Goal: Task Accomplishment & Management: Manage account settings

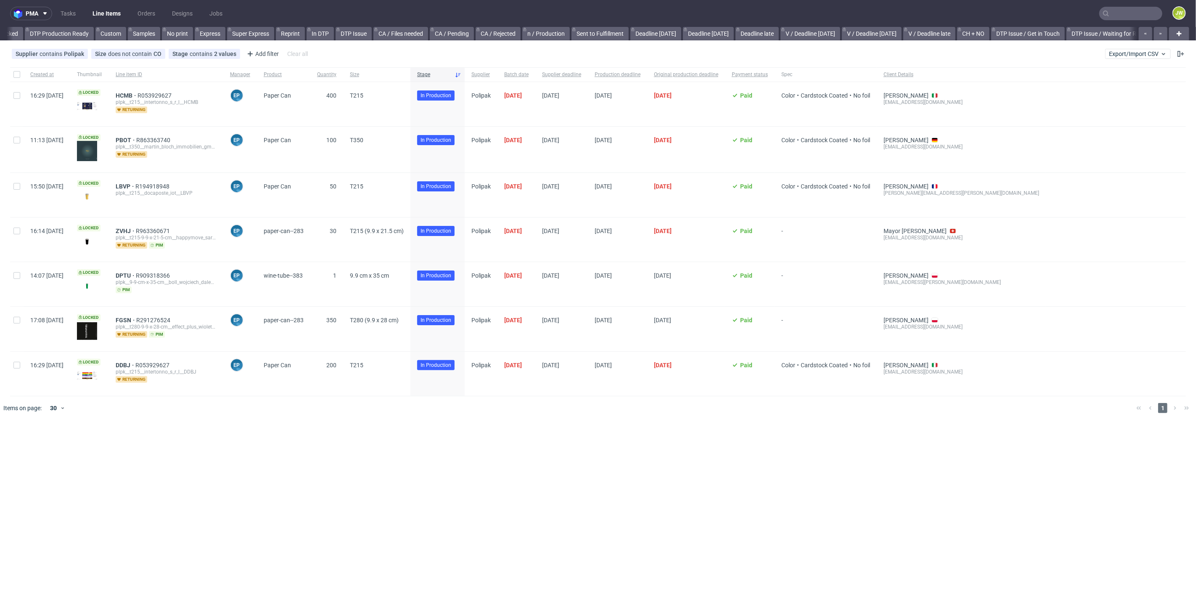
scroll to position [0, 1409]
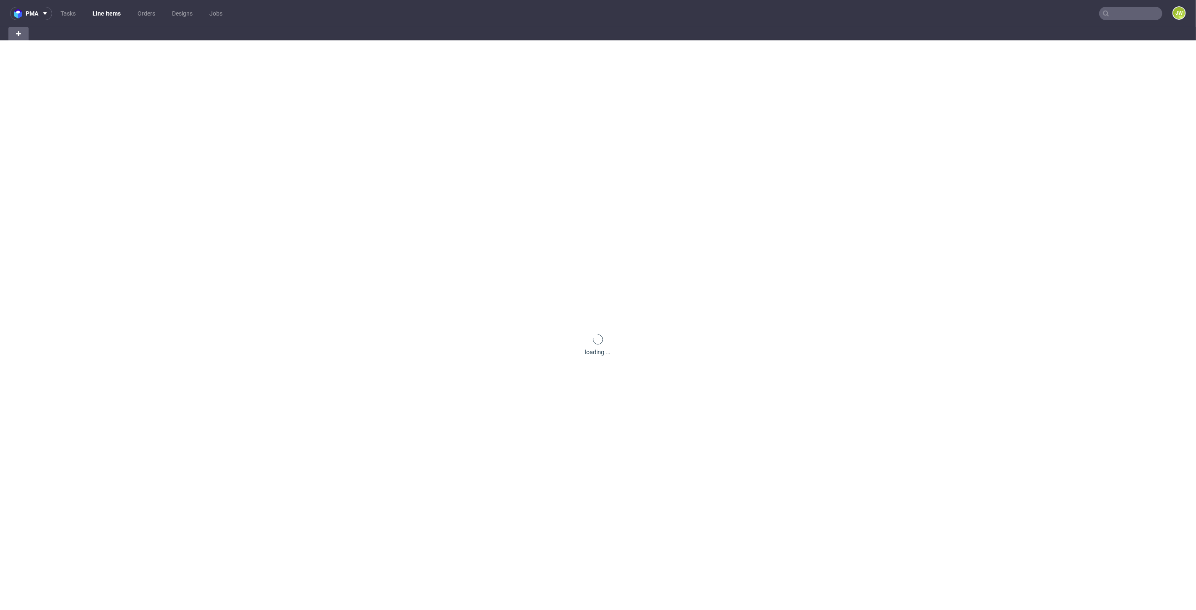
scroll to position [0, 45]
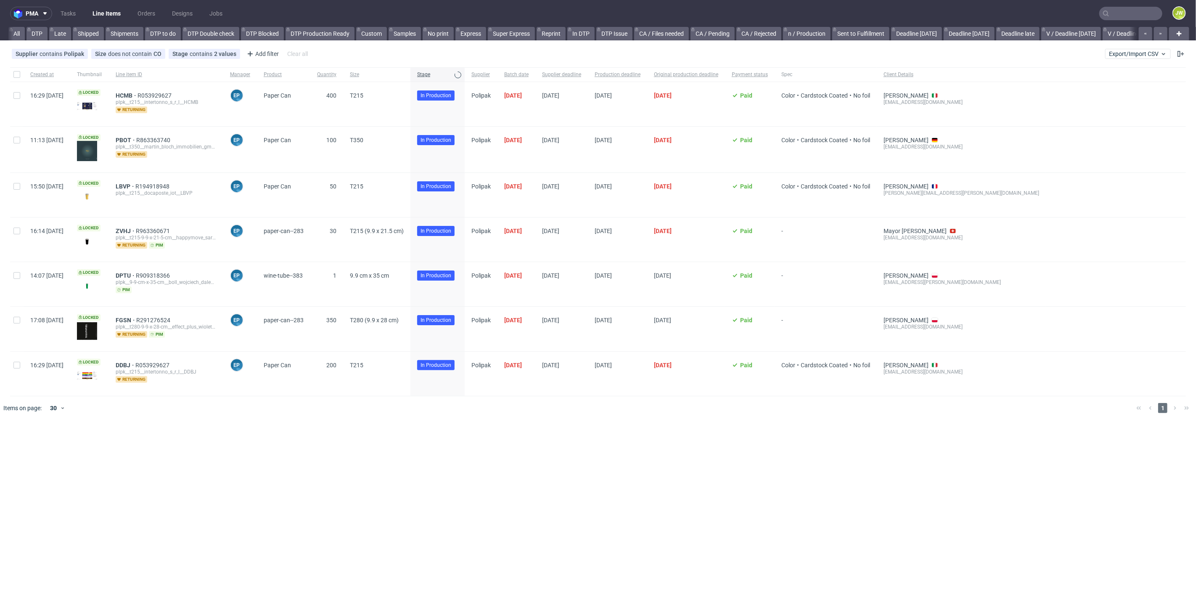
scroll to position [0, 60]
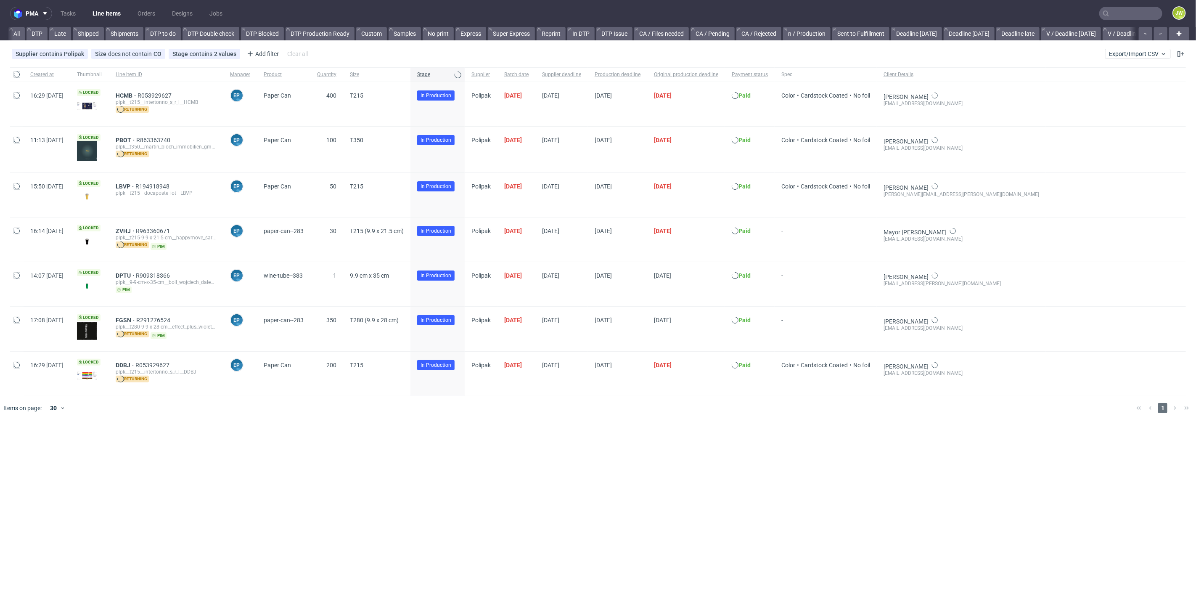
scroll to position [0, 42]
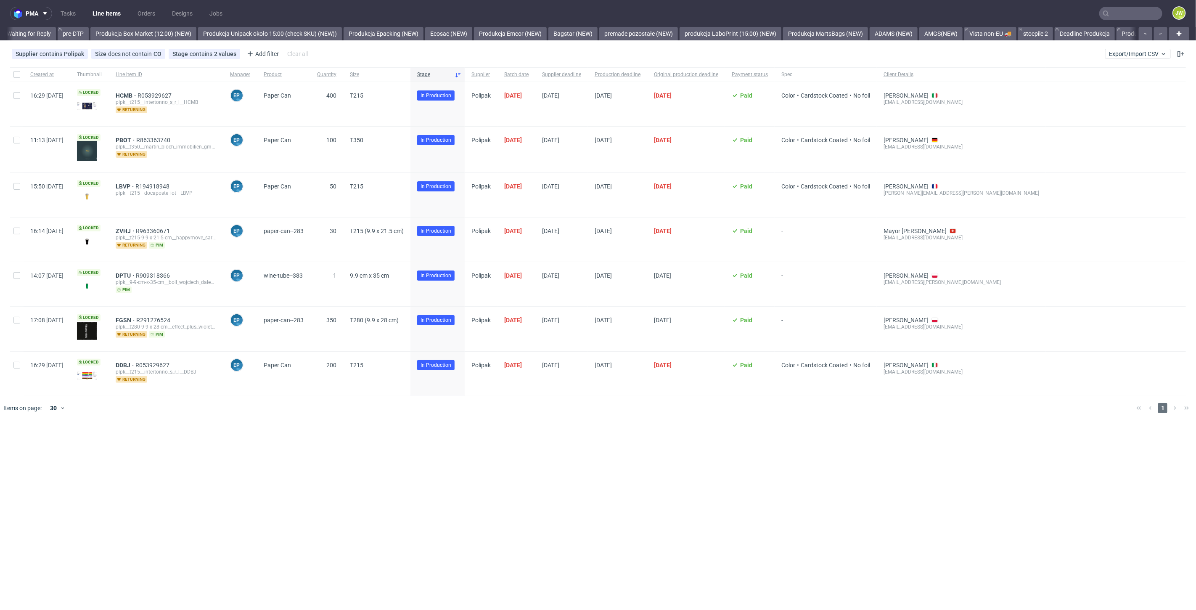
scroll to position [0, 1576]
click at [20, 76] on div at bounding box center [16, 74] width 13 height 14
checkbox input "true"
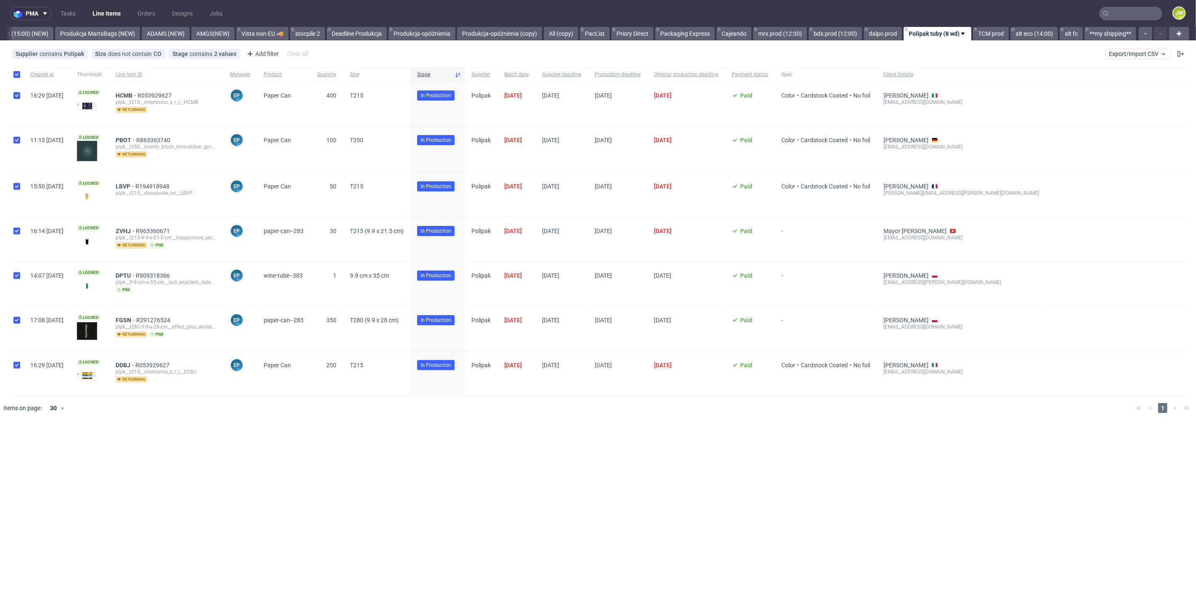
checkbox input "true"
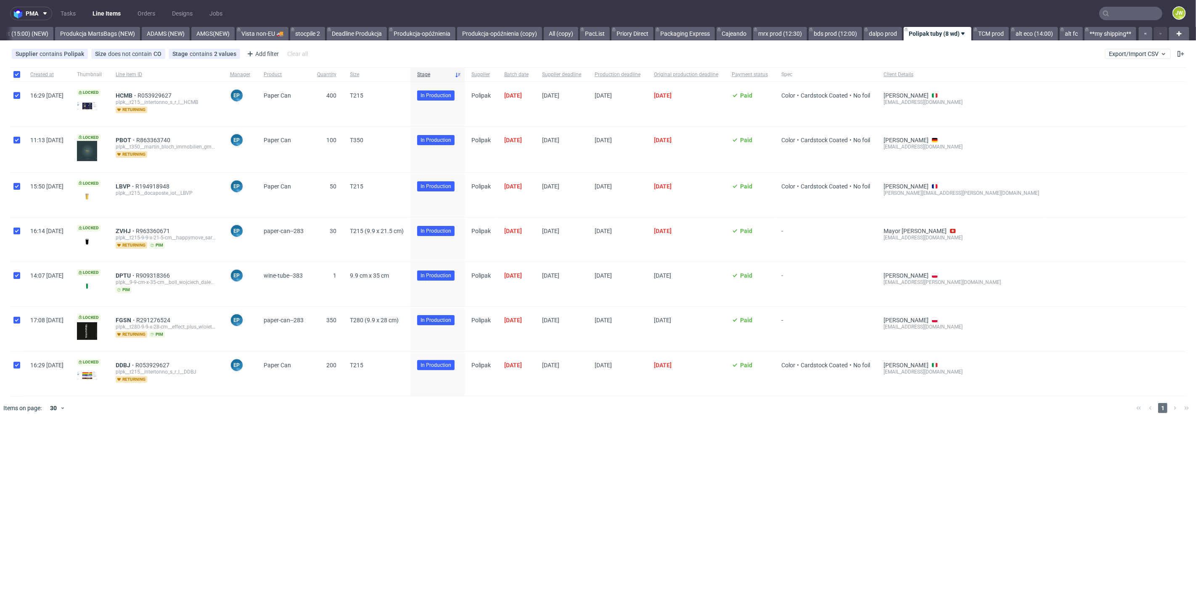
checkbox input "true"
click at [30, 448] on div "Change status" at bounding box center [32, 445] width 51 height 10
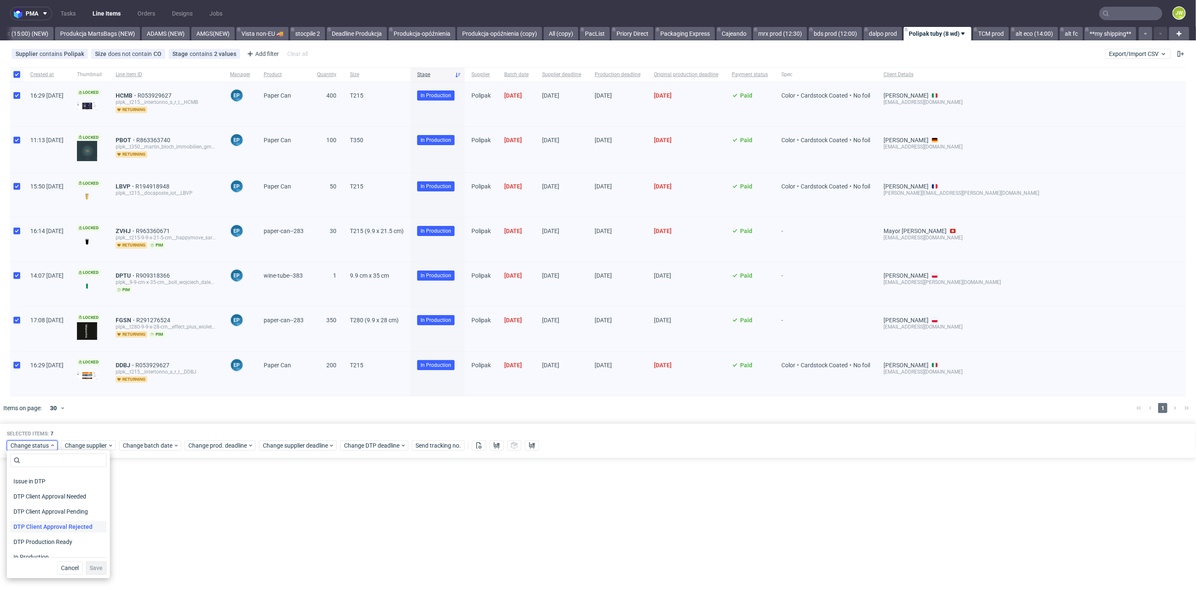
scroll to position [47, 0]
click at [26, 552] on span "In Production" at bounding box center [31, 552] width 42 height 12
click at [90, 570] on span "Save" at bounding box center [96, 568] width 13 height 6
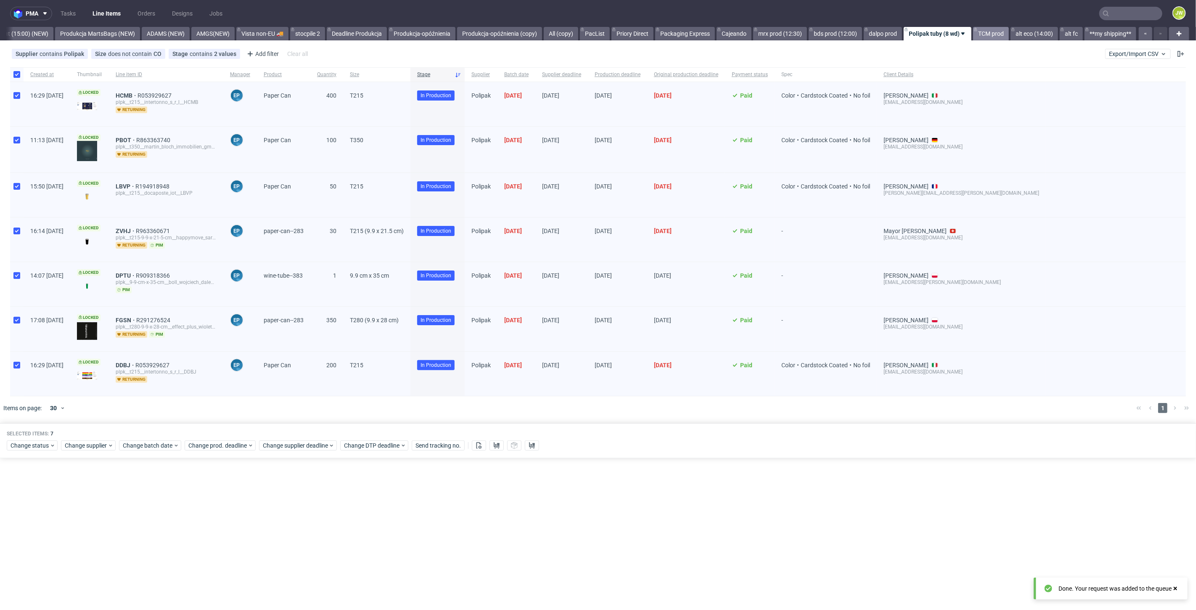
click at [984, 35] on link "TCM prod" at bounding box center [991, 33] width 36 height 13
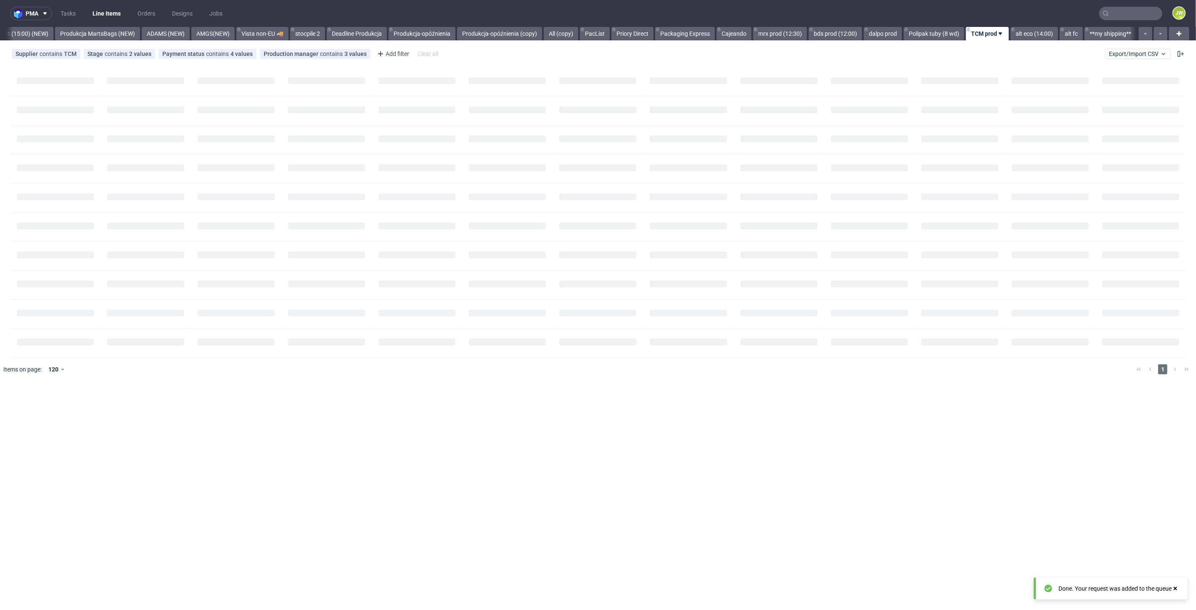
scroll to position [0, 2108]
drag, startPoint x: 545, startPoint y: 248, endPoint x: 522, endPoint y: 224, distance: 33.3
click at [543, 245] on div "pma Tasks Line Items Orders Designs Jobs JW All DTP Late Shipped Shipments DTP …" at bounding box center [598, 305] width 1196 height 610
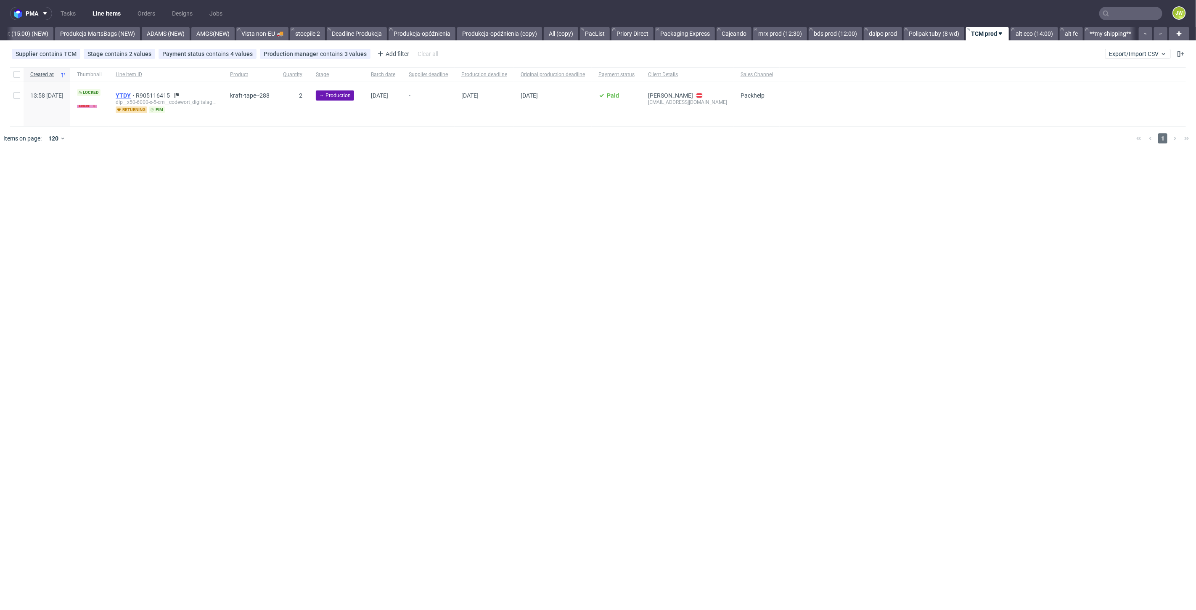
click at [136, 93] on span "YTDY" at bounding box center [126, 95] width 20 height 7
click at [19, 98] on input "checkbox" at bounding box center [16, 95] width 7 height 7
checkbox input "true"
click at [147, 183] on div "Selected items: 1 Change status Change supplier Change batch date Change prod. …" at bounding box center [598, 170] width 1196 height 35
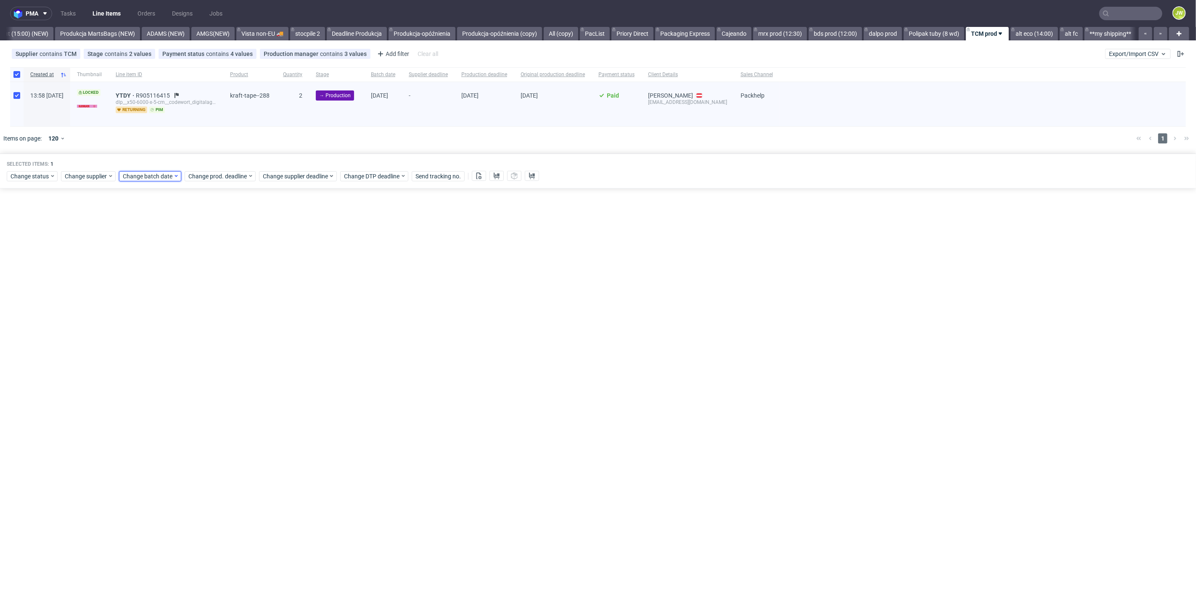
click at [146, 178] on span "Change batch date" at bounding box center [148, 176] width 50 height 8
click at [188, 232] on span "2" at bounding box center [188, 229] width 3 height 8
click at [216, 317] on span "Save" at bounding box center [218, 317] width 13 height 6
click at [198, 175] on span "Change prod. deadline" at bounding box center [217, 176] width 59 height 8
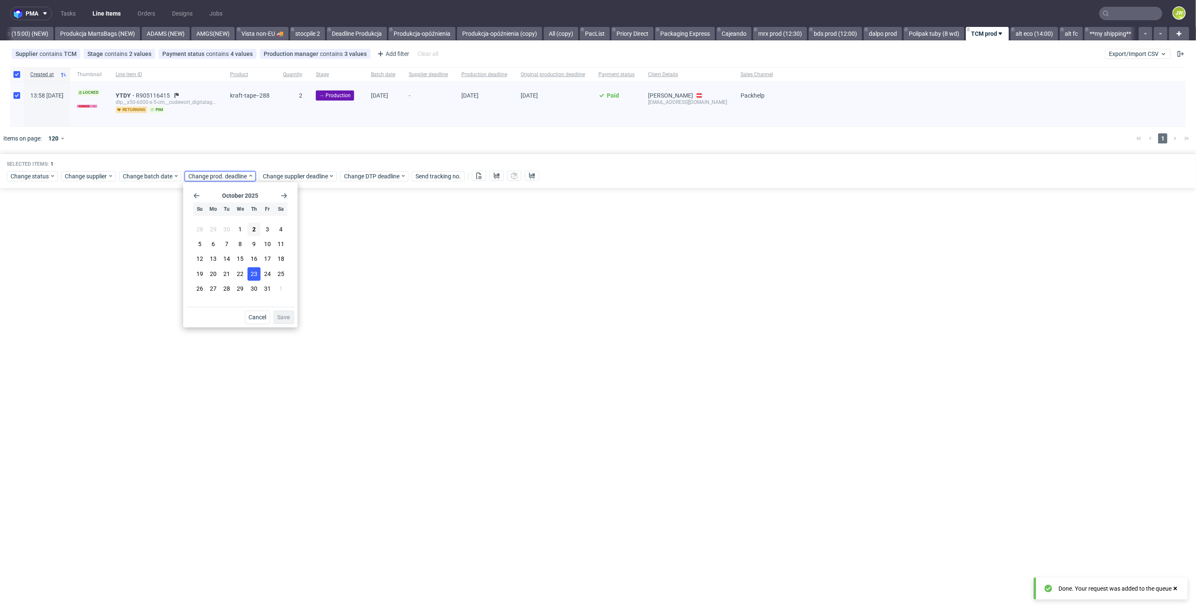
click at [254, 273] on span "23" at bounding box center [254, 273] width 7 height 8
click at [287, 316] on span "Save" at bounding box center [283, 317] width 13 height 6
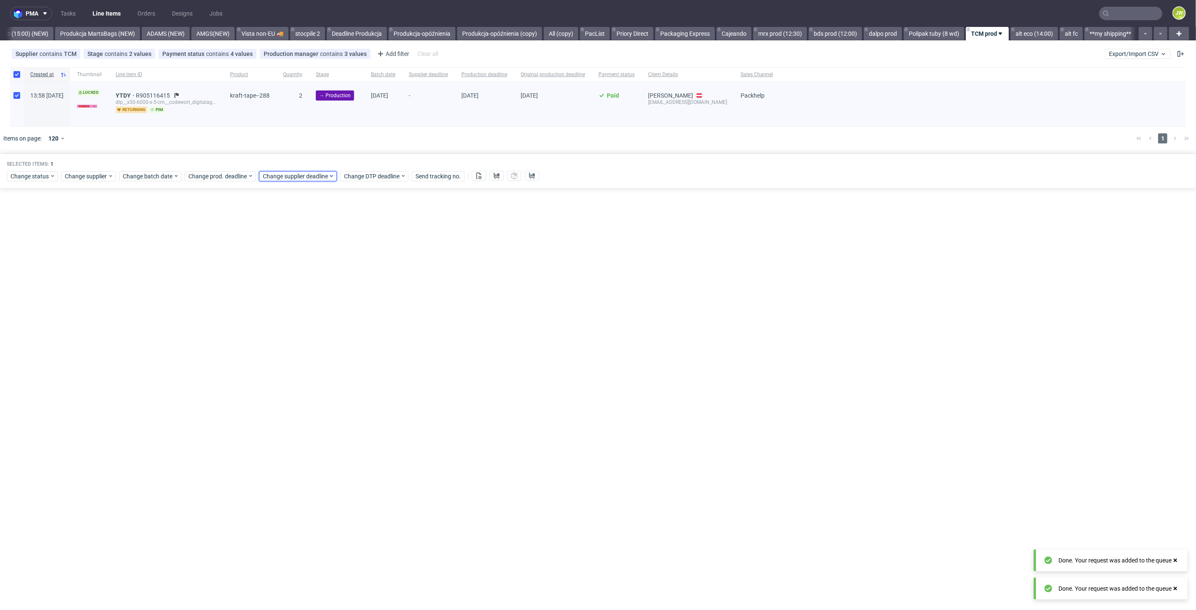
click at [277, 177] on span "Change supplier deadline" at bounding box center [296, 176] width 66 height 8
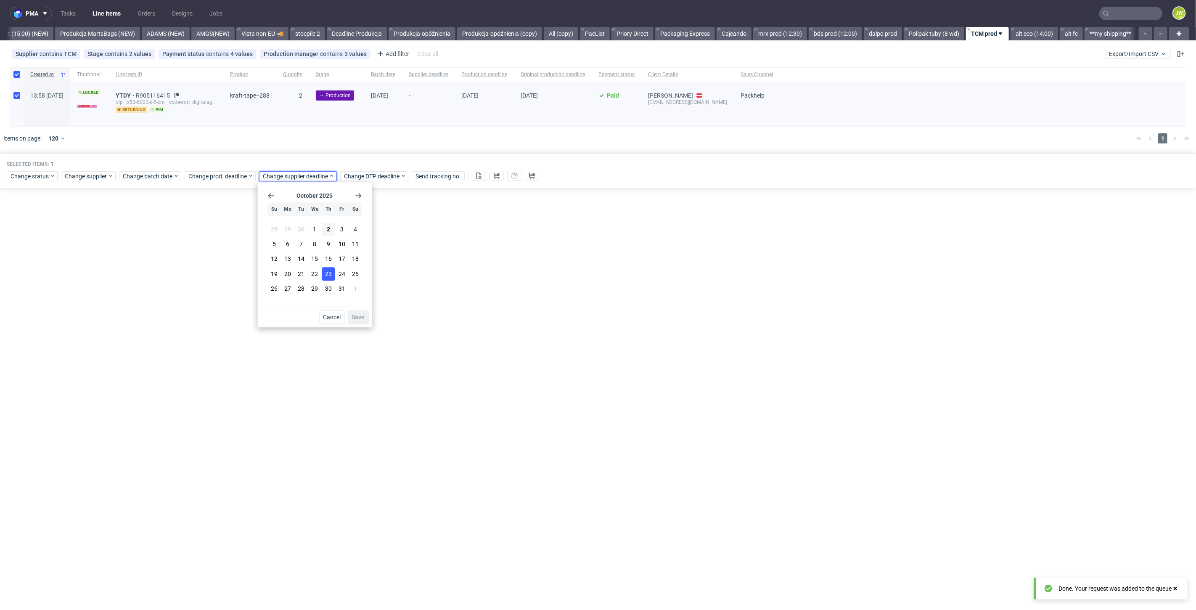
click at [328, 269] on span "23" at bounding box center [328, 273] width 7 height 8
click at [354, 314] on span "Save" at bounding box center [358, 317] width 13 height 6
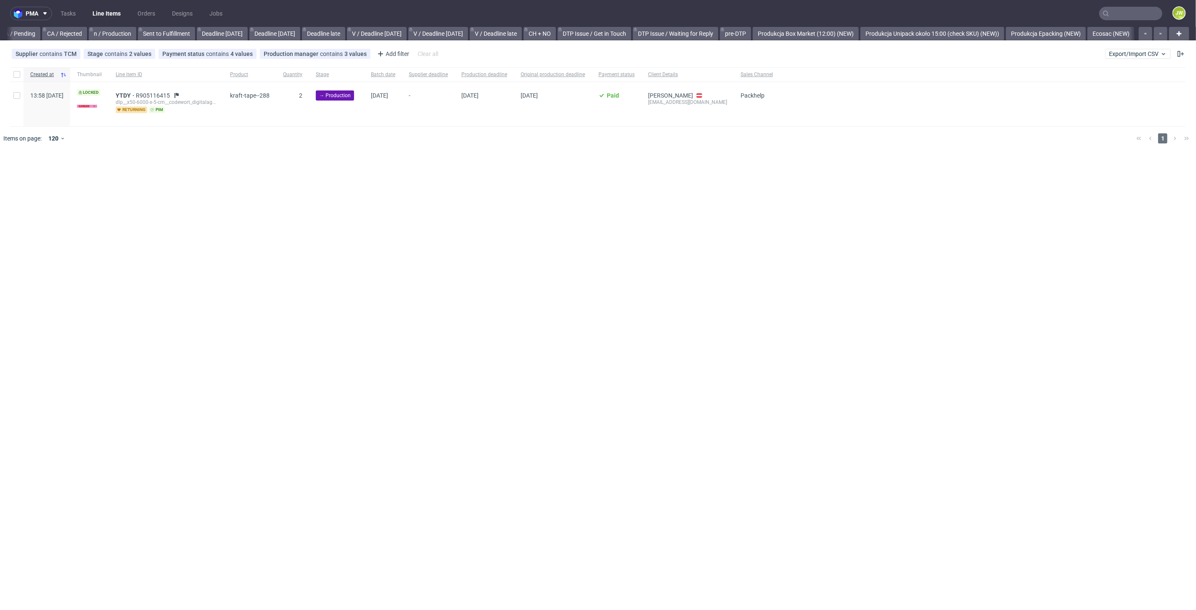
scroll to position [0, 1299]
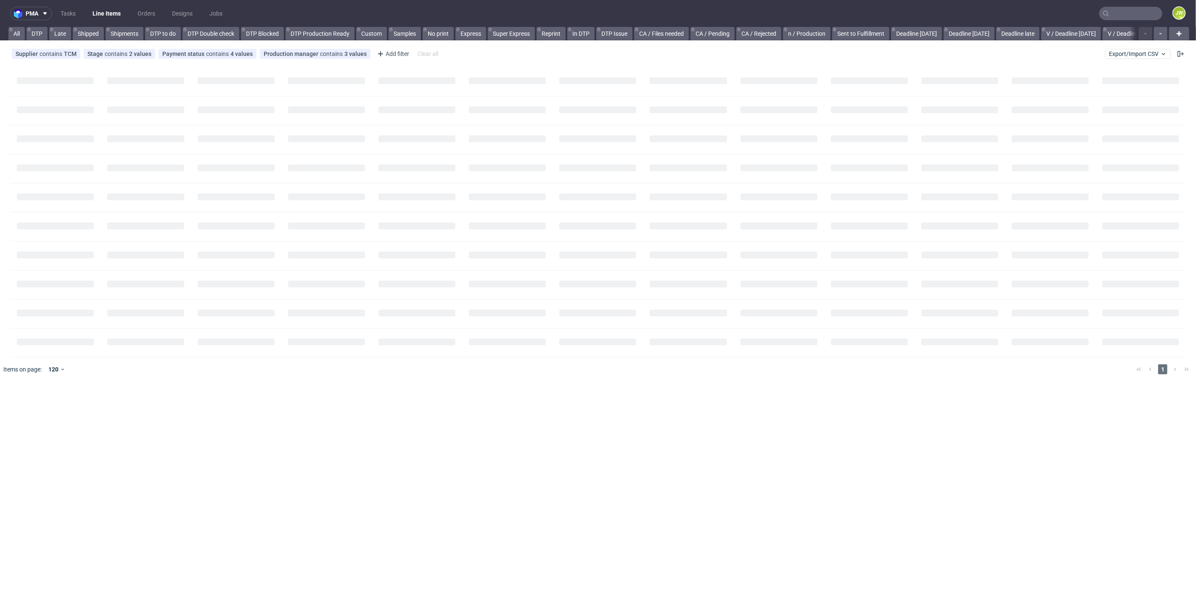
scroll to position [0, 166]
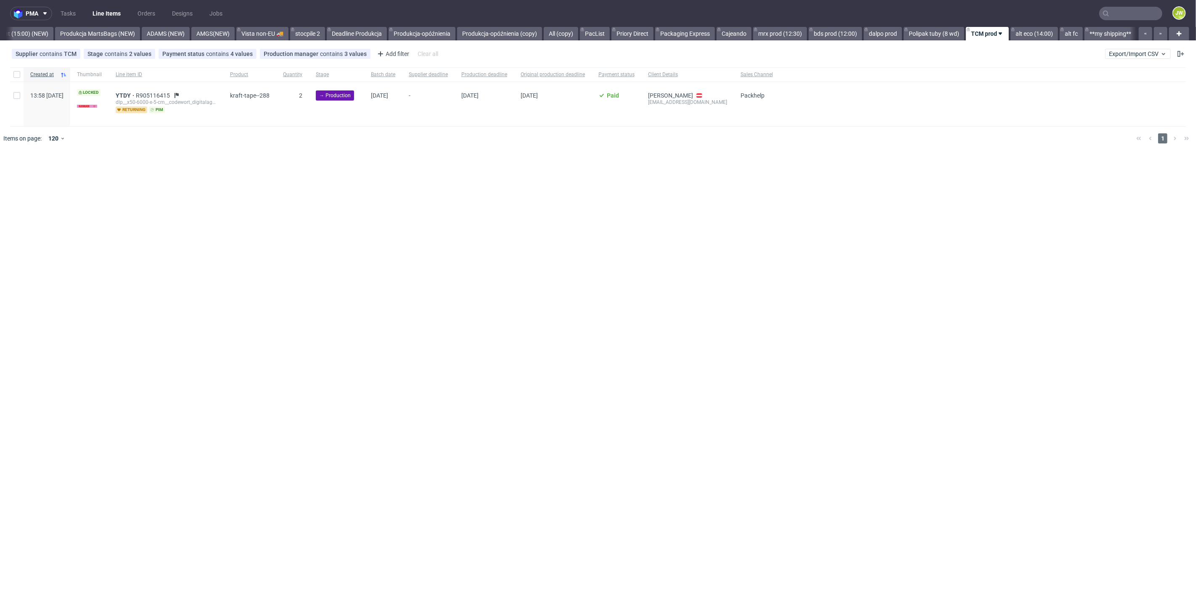
scroll to position [0, 2108]
click at [404, 146] on div at bounding box center [610, 139] width 1038 height 24
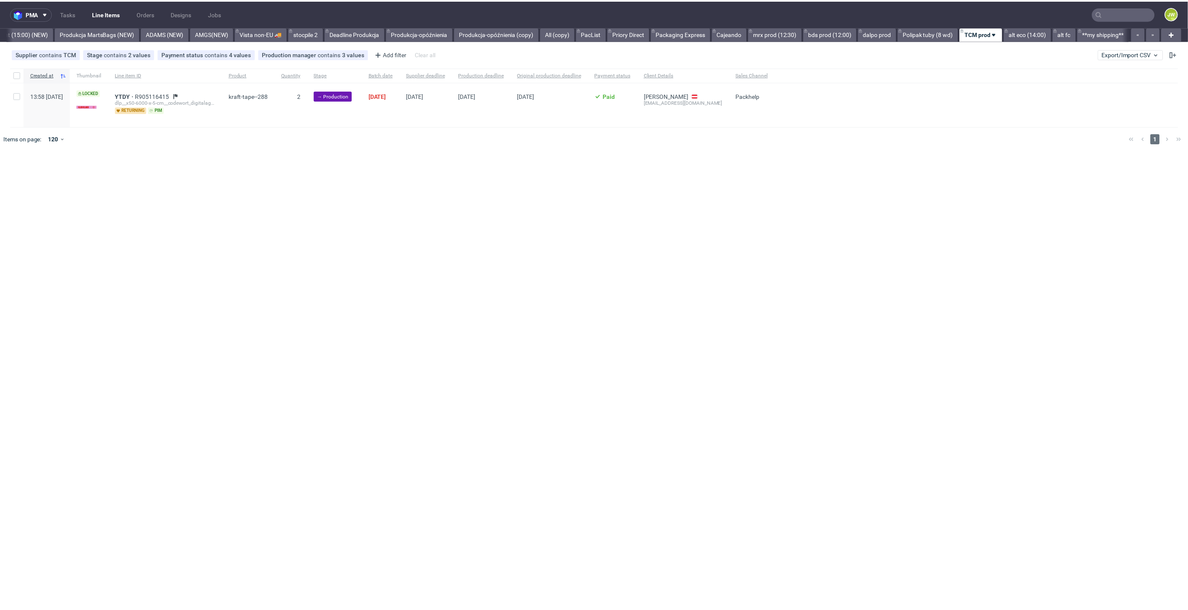
scroll to position [0, 2108]
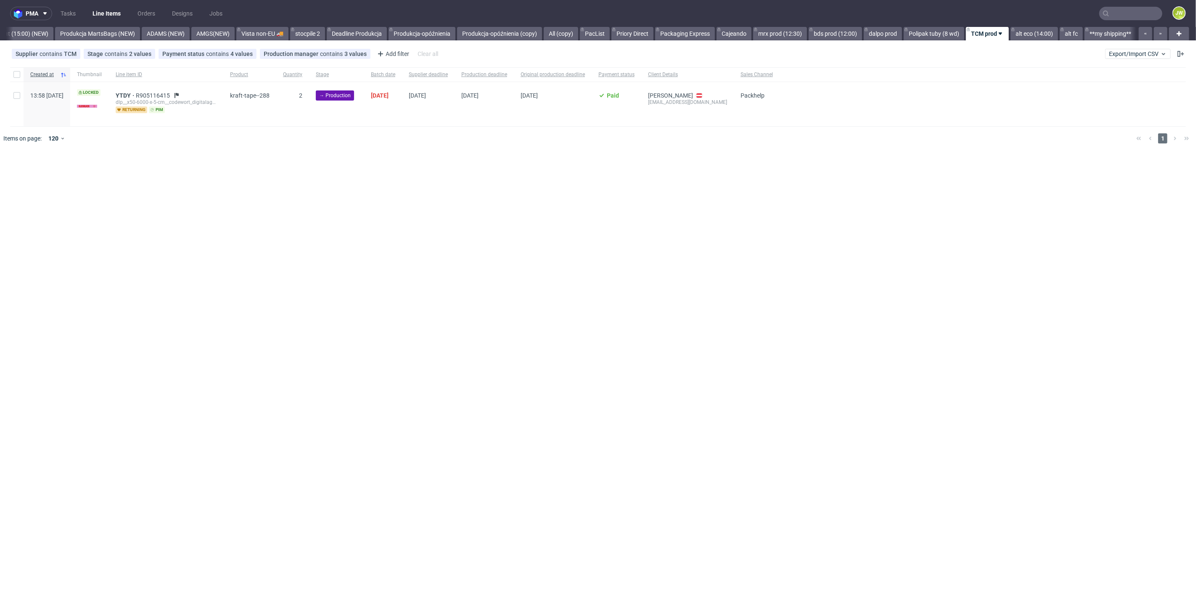
click at [293, 160] on div "pma Tasks Line Items Orders Designs Jobs JW All DTP Late Shipped Shipments DTP …" at bounding box center [598, 305] width 1196 height 610
click at [18, 74] on input "checkbox" at bounding box center [16, 74] width 7 height 7
checkbox input "true"
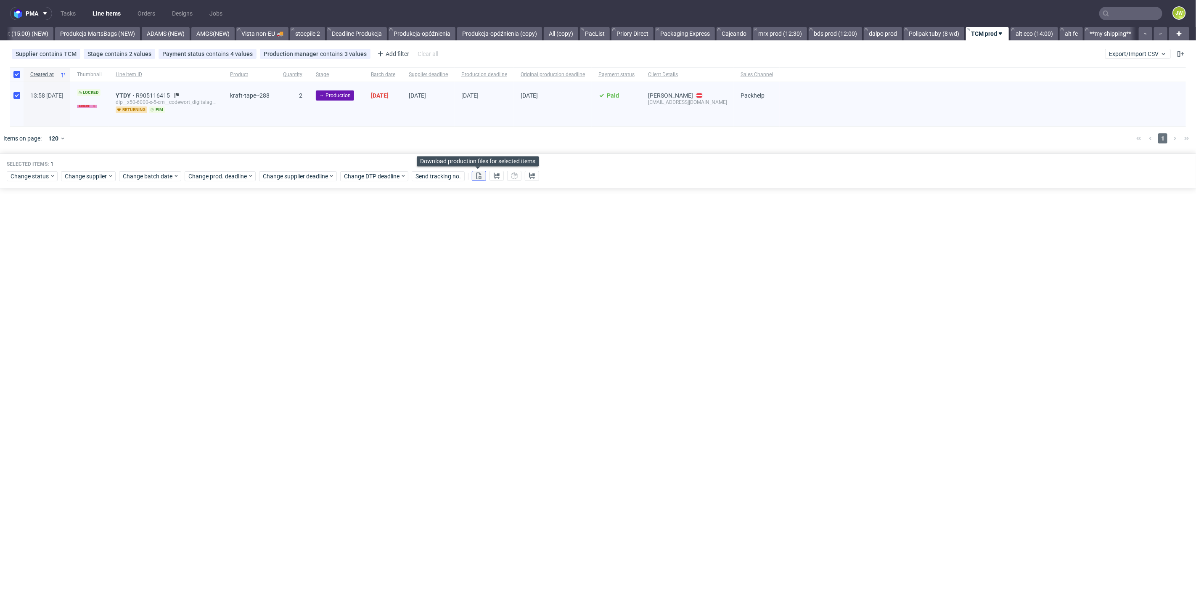
drag, startPoint x: 474, startPoint y: 177, endPoint x: 491, endPoint y: 177, distance: 16.8
click at [475, 177] on icon at bounding box center [478, 175] width 7 height 7
click at [497, 177] on icon at bounding box center [496, 175] width 7 height 7
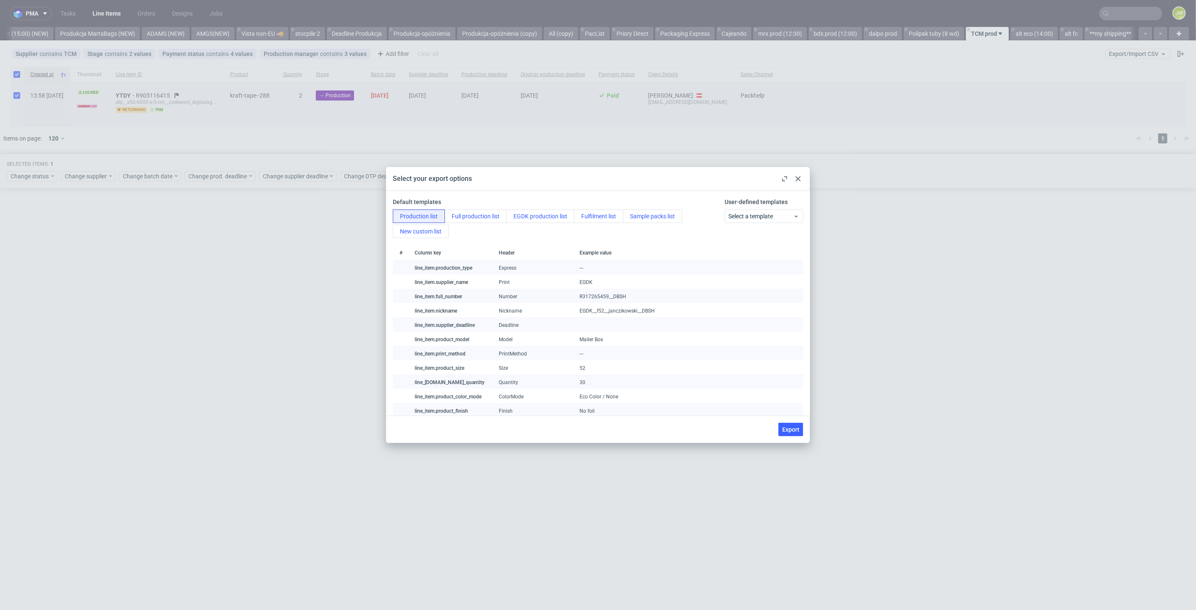
click at [795, 431] on span "Export" at bounding box center [790, 429] width 17 height 6
checkbox input "false"
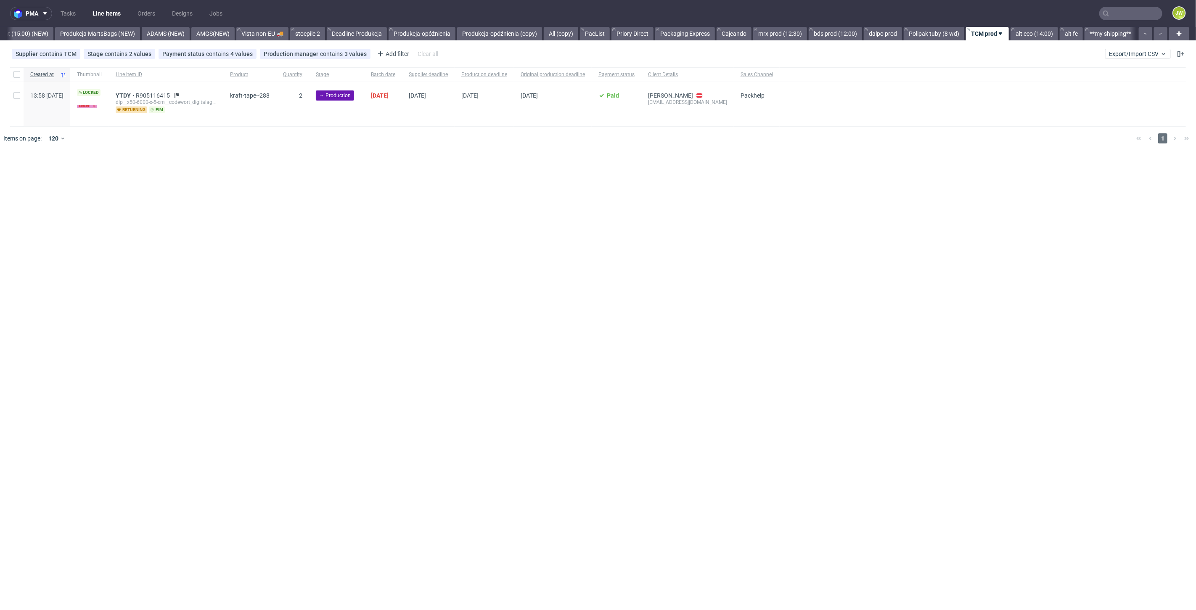
click at [330, 161] on div "pma Tasks Line Items Orders Designs Jobs JW All DTP Late Shipped Shipments DTP …" at bounding box center [598, 305] width 1196 height 610
click at [14, 78] on div at bounding box center [16, 74] width 13 height 14
checkbox input "true"
click at [22, 180] on div "Change status" at bounding box center [32, 176] width 51 height 10
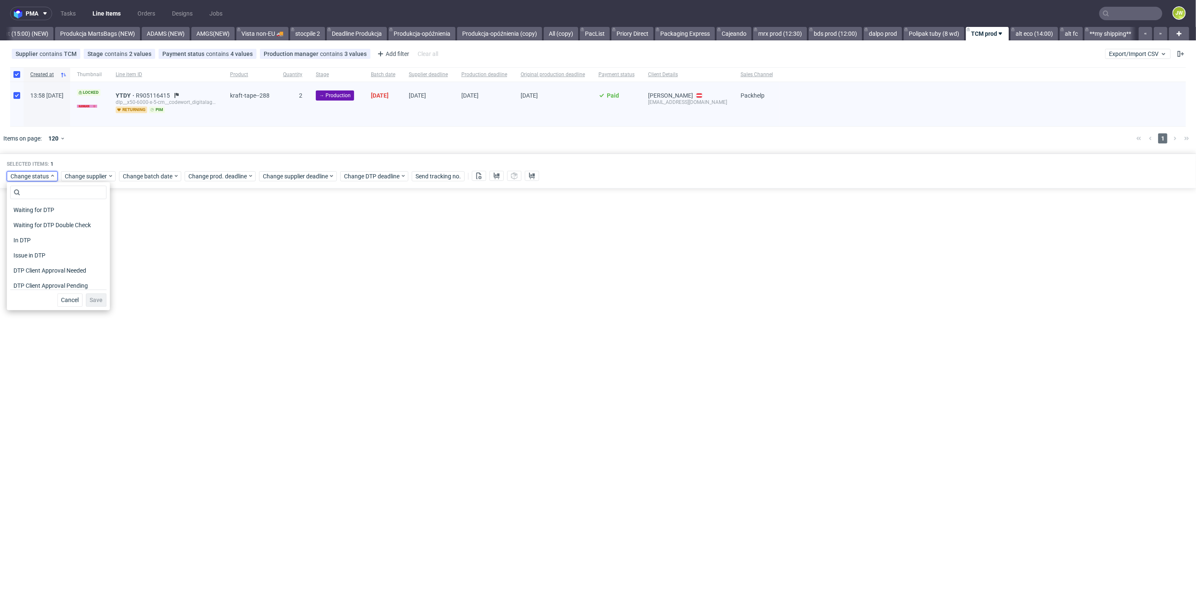
scroll to position [47, 0]
click at [28, 279] on span "In Production" at bounding box center [31, 284] width 42 height 12
click at [97, 301] on span "Save" at bounding box center [96, 300] width 13 height 6
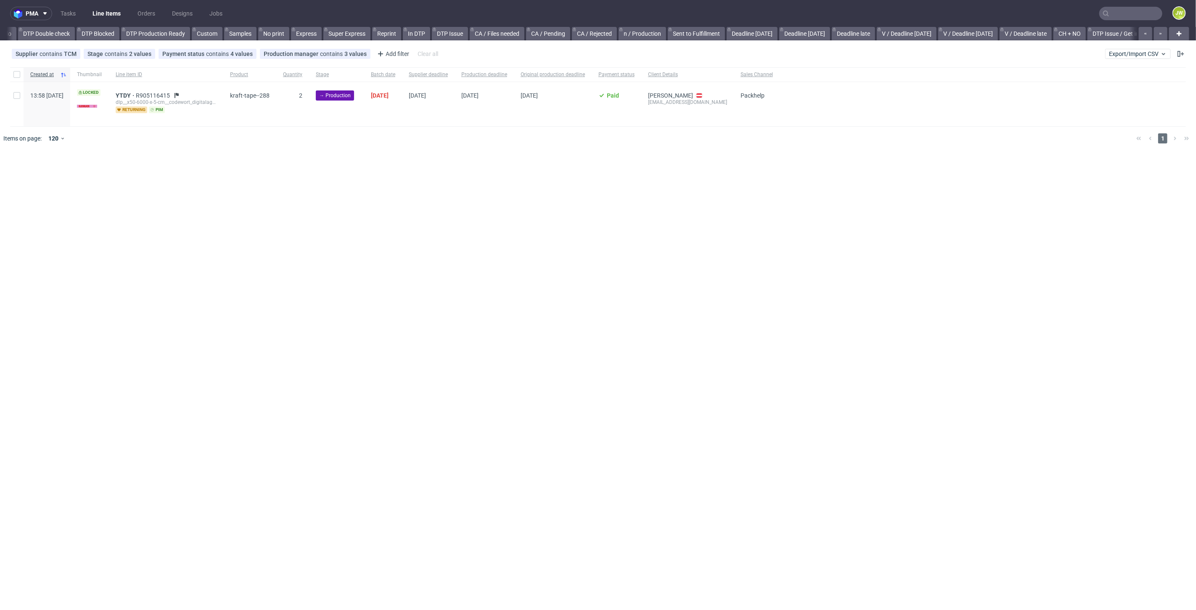
scroll to position [0, 1296]
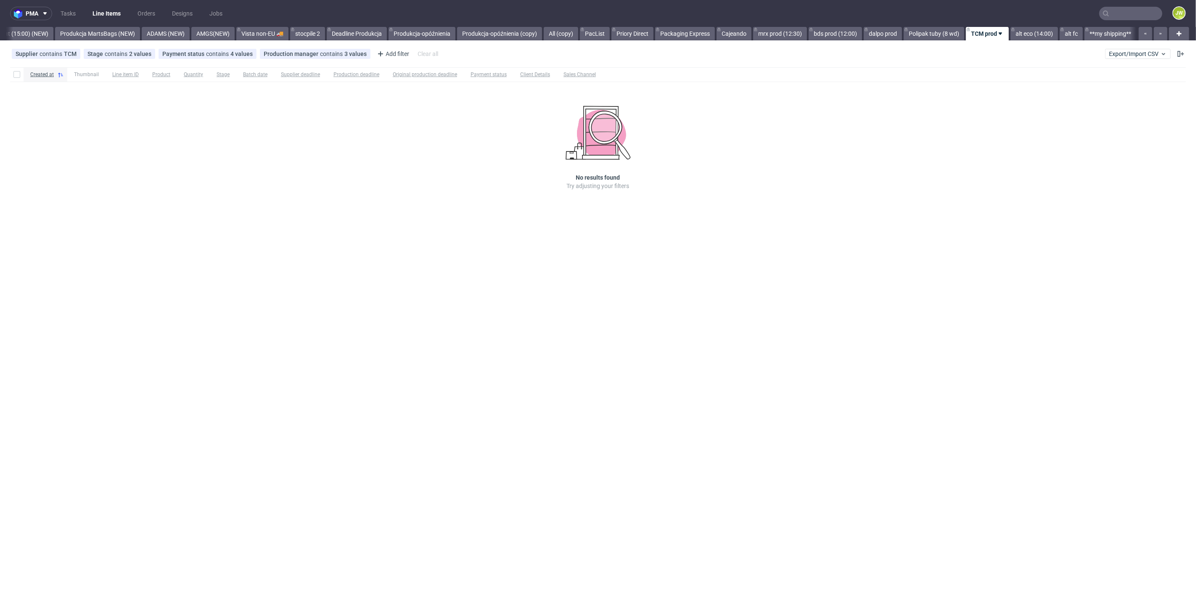
scroll to position [0, 2108]
drag, startPoint x: 1029, startPoint y: 34, endPoint x: 1035, endPoint y: 37, distance: 7.0
click at [1030, 34] on link "alt eco (14:00)" at bounding box center [1034, 33] width 48 height 13
click at [1064, 34] on link "alt fc" at bounding box center [1070, 33] width 23 height 13
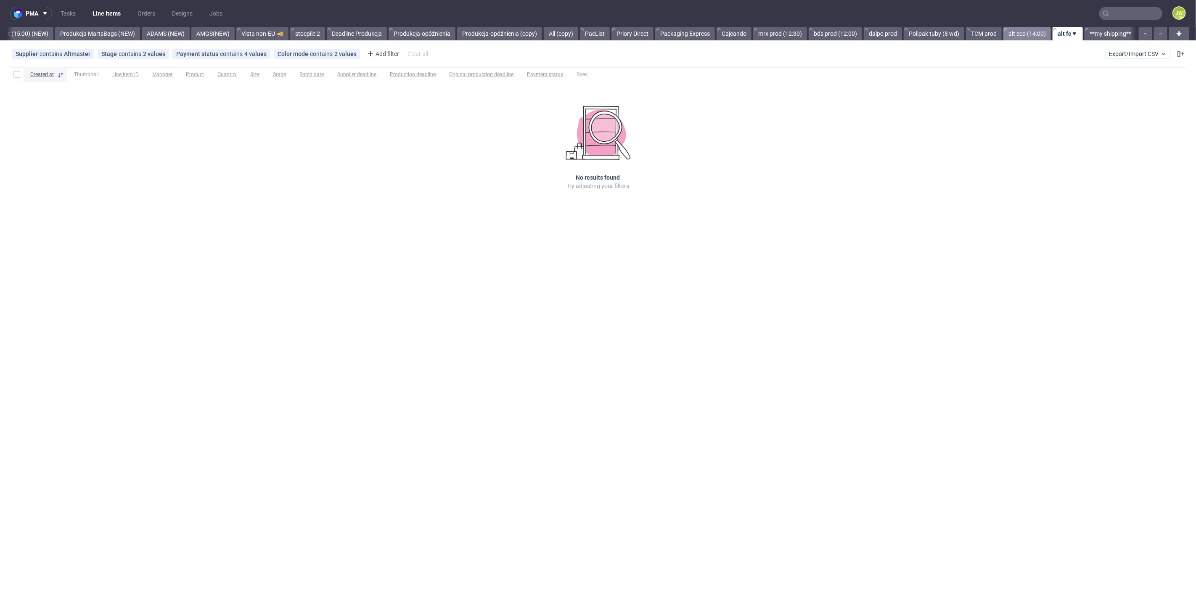
click at [1018, 34] on link "alt eco (14:00)" at bounding box center [1027, 33] width 48 height 13
click at [1064, 36] on link "alt fc" at bounding box center [1070, 33] width 23 height 13
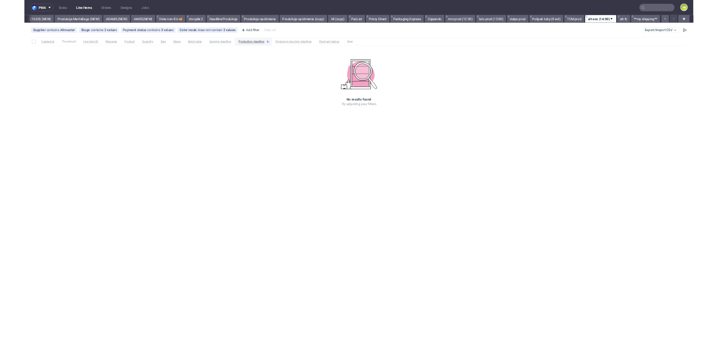
scroll to position [0, 2108]
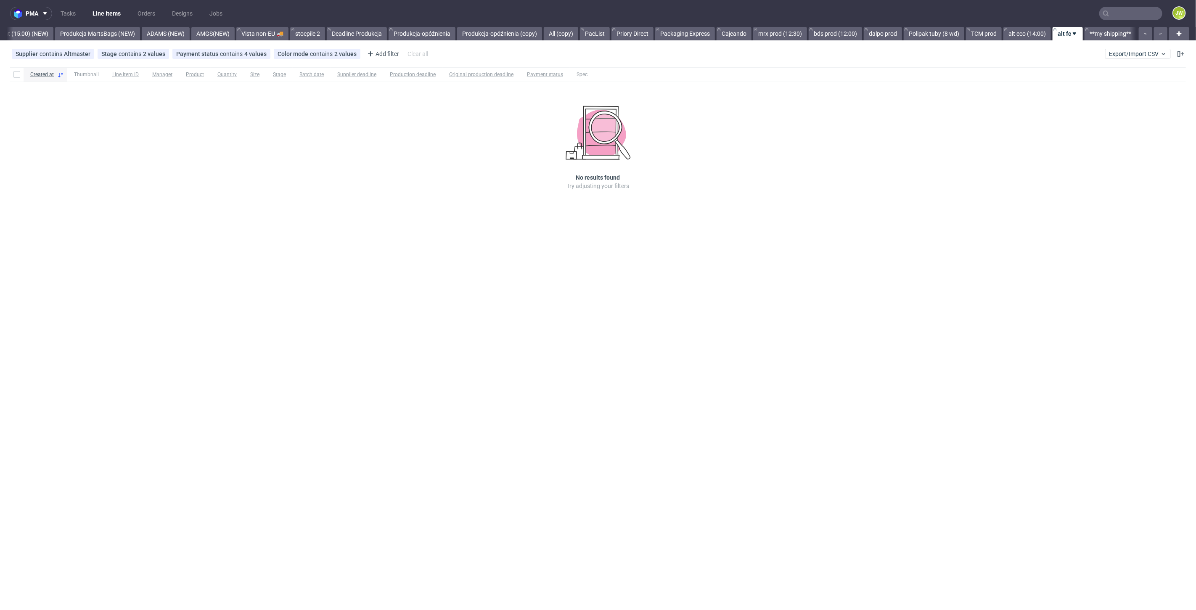
click at [1001, 236] on div "pma Tasks Line Items Orders Designs Jobs JW All DTP Late Shipped Shipments DTP …" at bounding box center [598, 305] width 1196 height 610
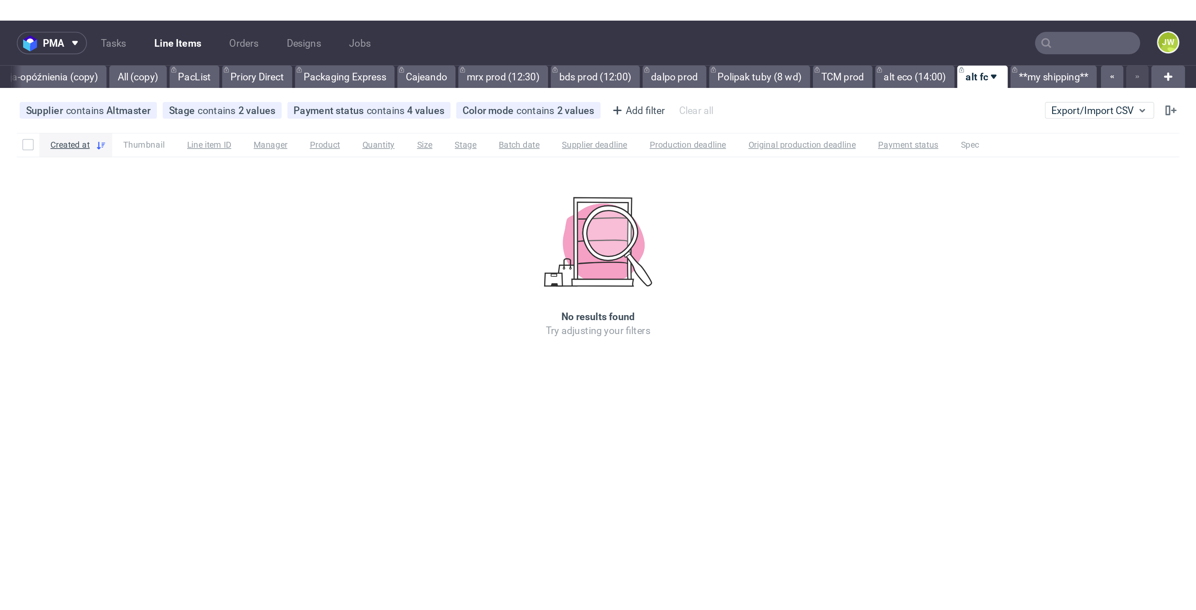
scroll to position [0, 2589]
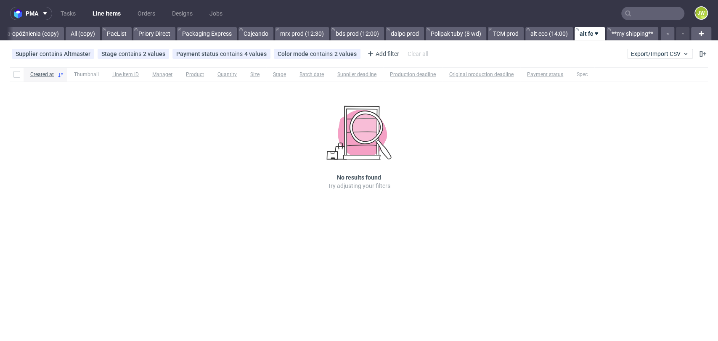
click at [158, 194] on div "Created at Thumbnail Line item ID Manager Product Quantity Size Stage Batch dat…" at bounding box center [359, 140] width 718 height 153
click at [211, 189] on div "Created at Thumbnail Line item ID Manager Product Quantity Size Stage Batch dat…" at bounding box center [359, 140] width 718 height 153
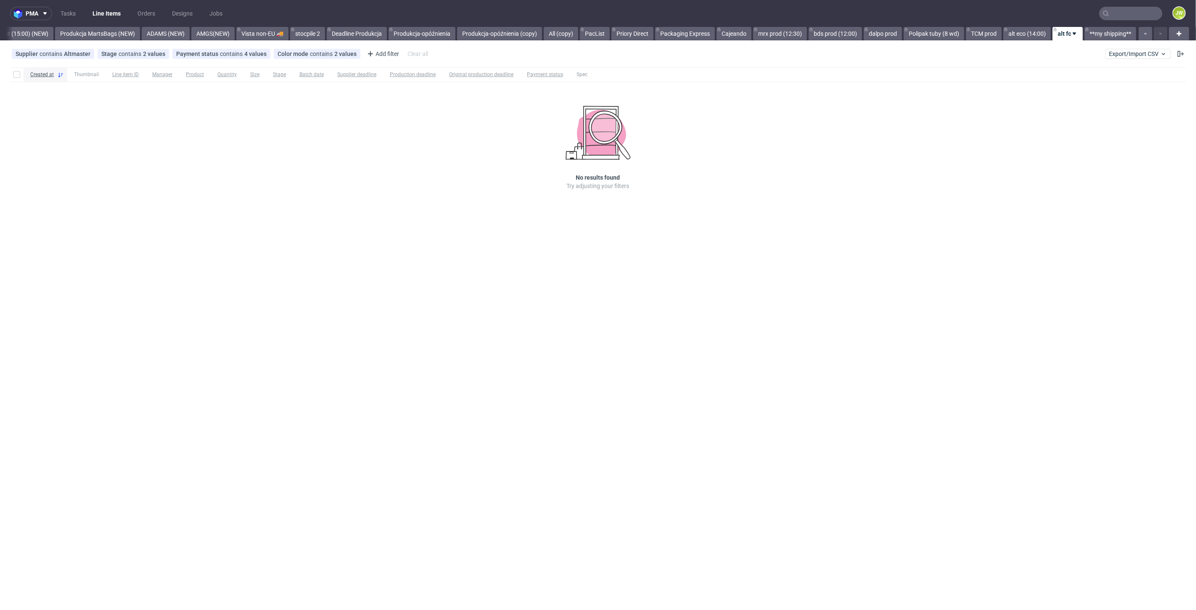
scroll to position [0, 2108]
click at [1129, 20] on input "text" at bounding box center [1079, 13] width 165 height 13
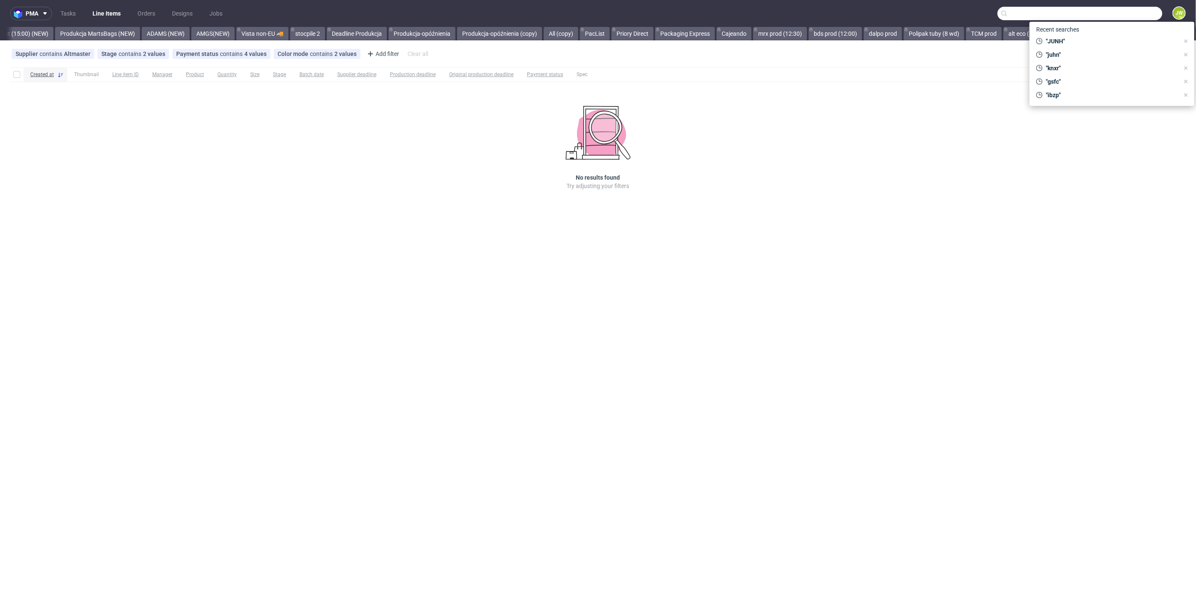
paste input "FUJX"
type input "FUJX"
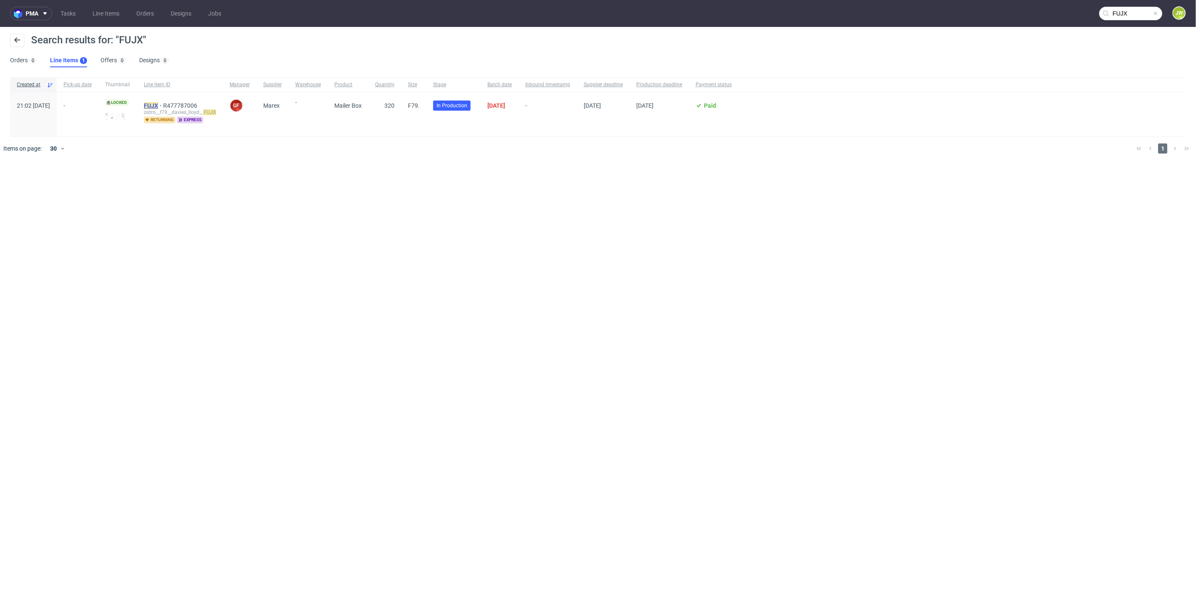
click at [158, 103] on mark "FUJX" at bounding box center [151, 105] width 14 height 7
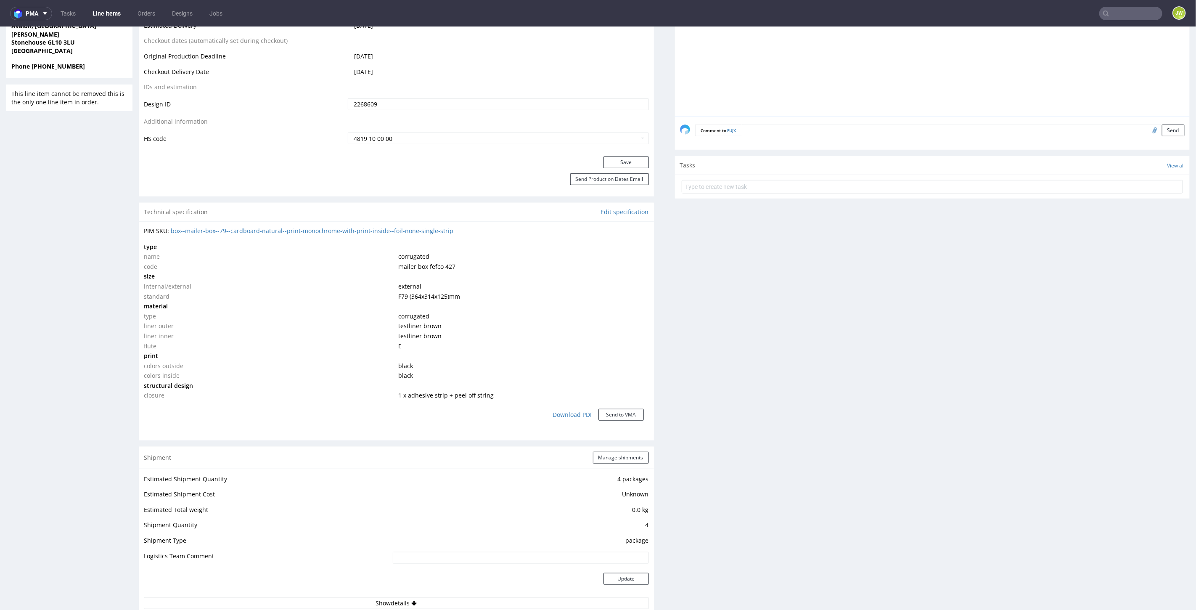
scroll to position [420, 0]
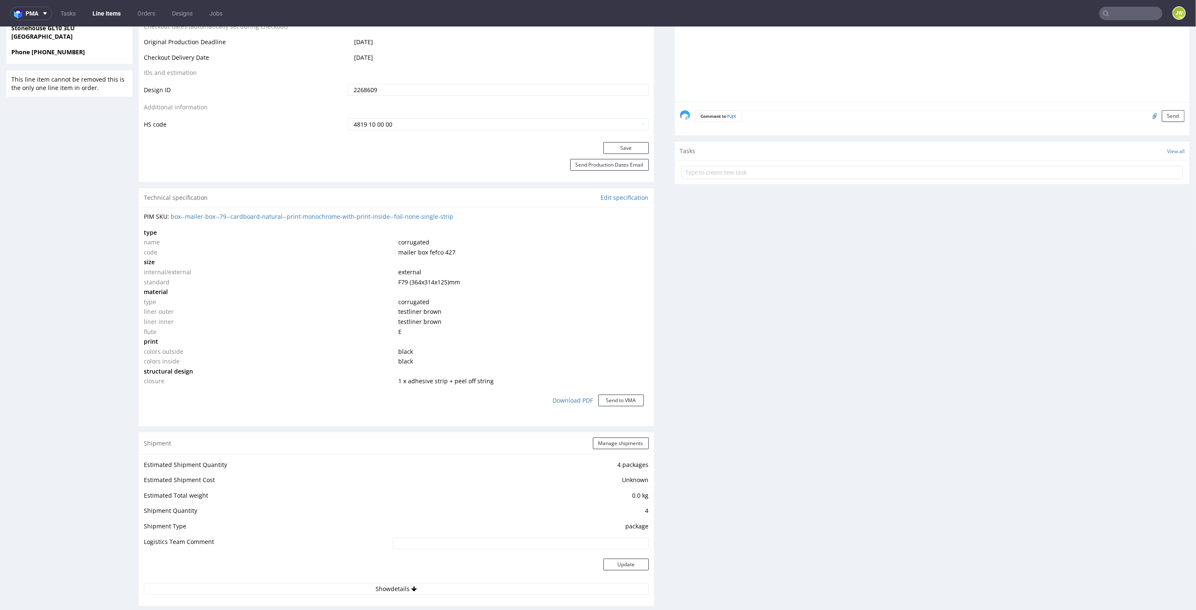
click at [45, 186] on div "R477787006 30.09.2025 09:02 PM FUJX Returning DID 2268609 PDF Express Mark this…" at bounding box center [69, 365] width 126 height 1464
click at [110, 12] on link "Line Items" at bounding box center [106, 13] width 38 height 13
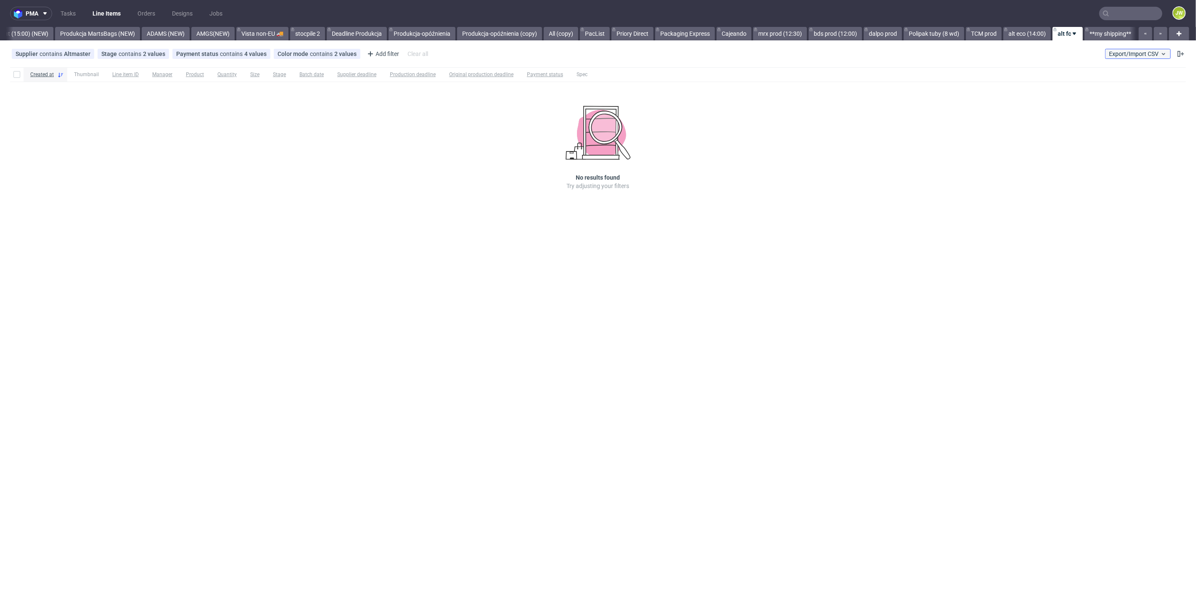
click at [1126, 55] on span "Export/Import CSV" at bounding box center [1138, 53] width 58 height 7
click at [1107, 86] on link "Import shipments CSV" at bounding box center [1118, 87] width 98 height 13
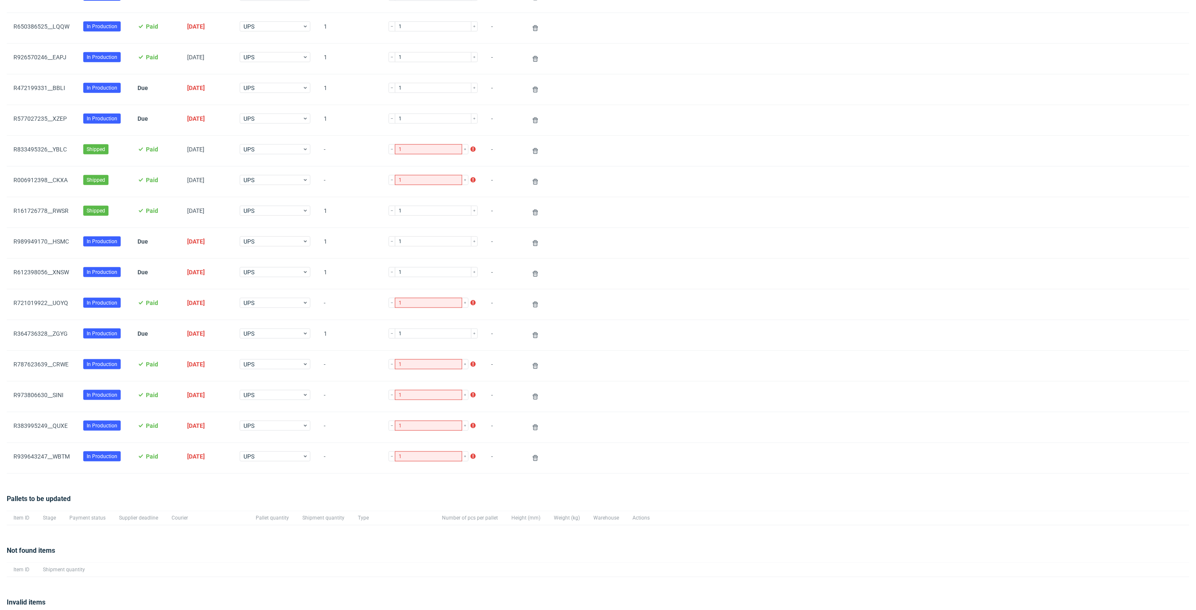
scroll to position [747, 0]
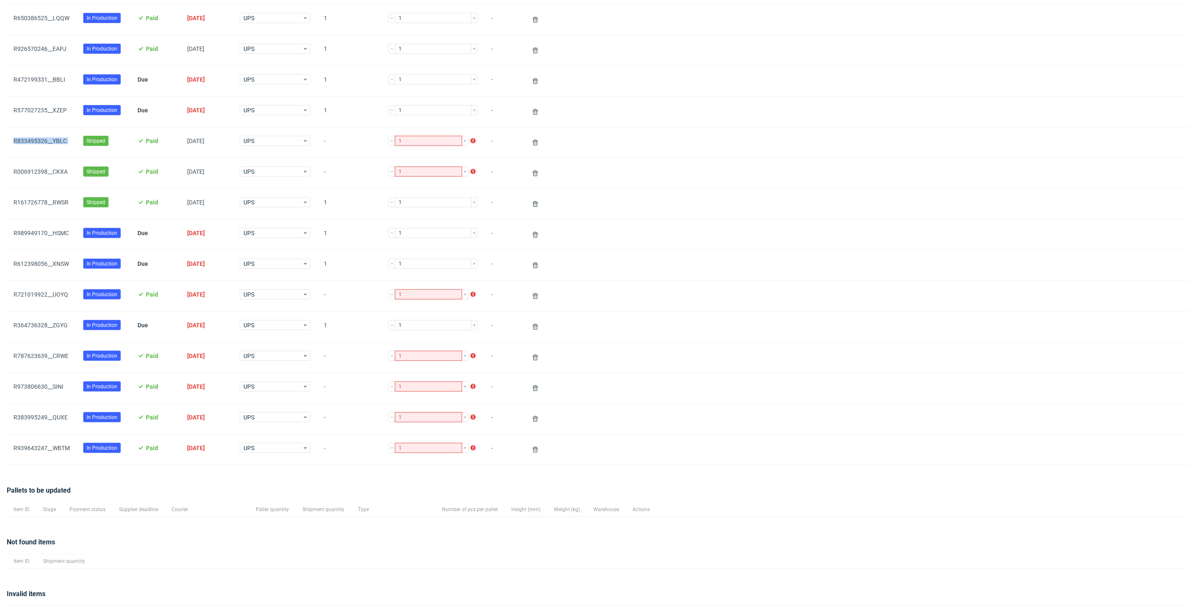
drag, startPoint x: 80, startPoint y: 137, endPoint x: 9, endPoint y: 139, distance: 71.5
click at [9, 139] on div "R833495326__YBLC Shipped Paid 03/10/2025 UPS - 1 Shipment quantity is different…" at bounding box center [598, 142] width 1182 height 31
copy link "R833495326__YBLC"
click at [13, 146] on div "R833495326__YBLC" at bounding box center [42, 142] width 70 height 30
click at [61, 158] on div "R006912398__CKXA" at bounding box center [42, 173] width 70 height 30
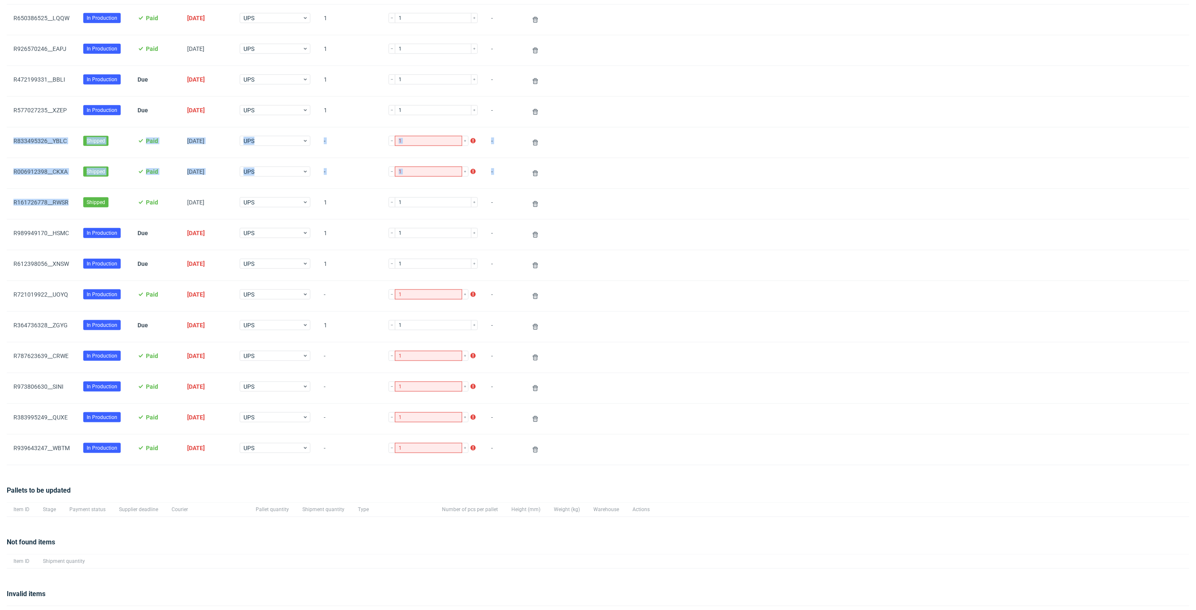
drag, startPoint x: 73, startPoint y: 199, endPoint x: 12, endPoint y: 142, distance: 83.9
copy div "R833495326__YBLC Shipped Paid 03/10/2025 UPS - Shipment quantity is different t…"
click at [533, 140] on use at bounding box center [535, 143] width 5 height 6
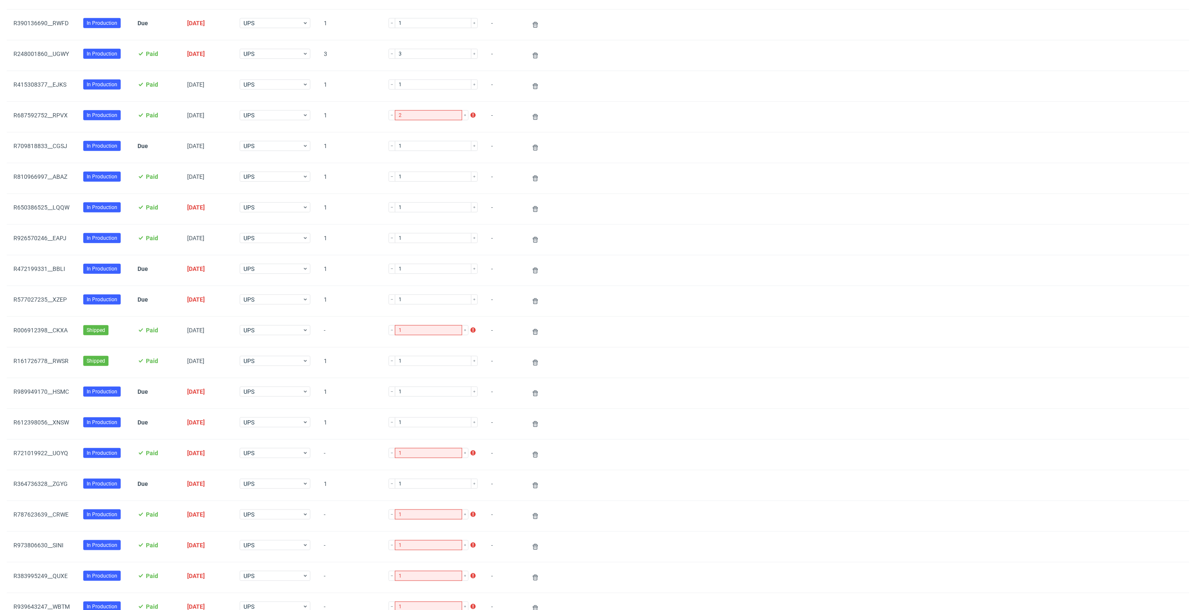
scroll to position [654, 0]
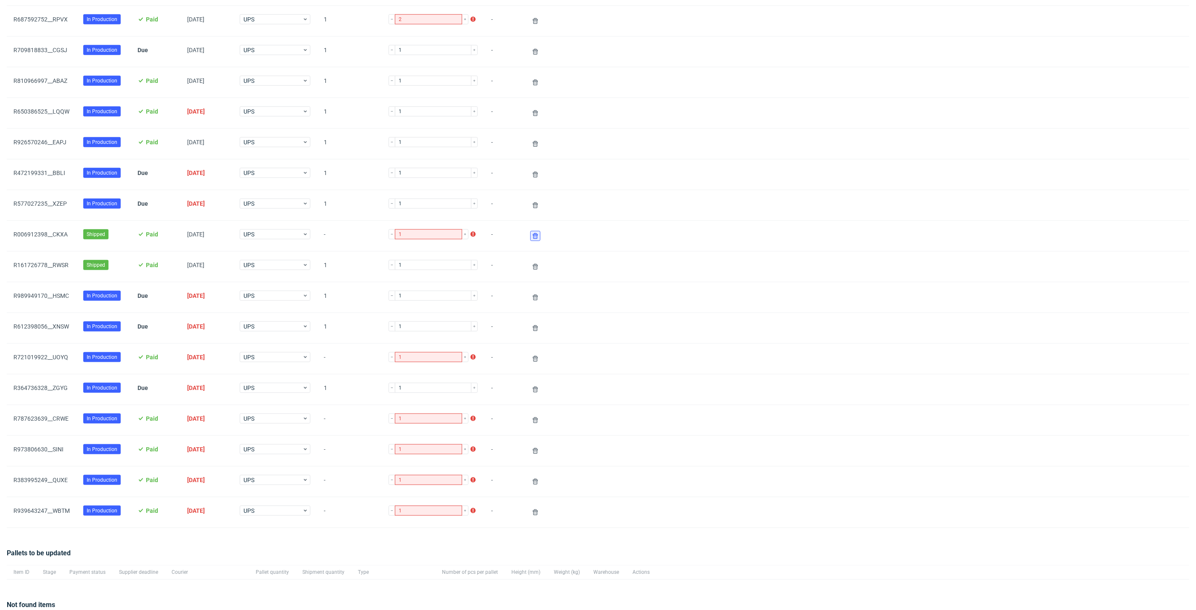
click at [533, 233] on use at bounding box center [535, 236] width 5 height 6
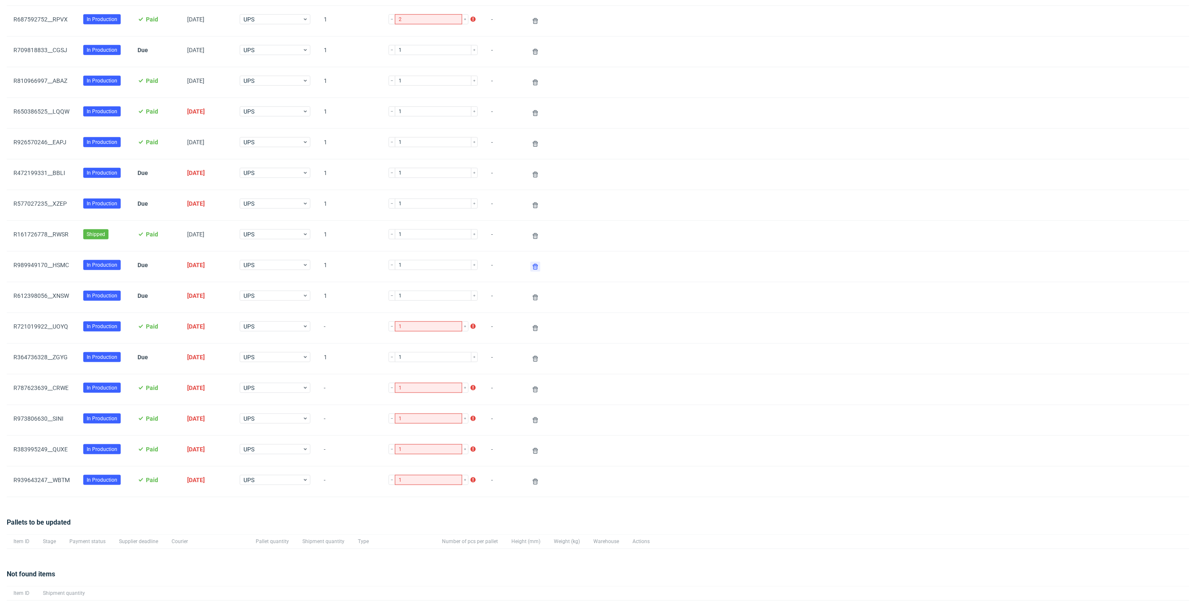
click at [530, 264] on button at bounding box center [535, 266] width 10 height 10
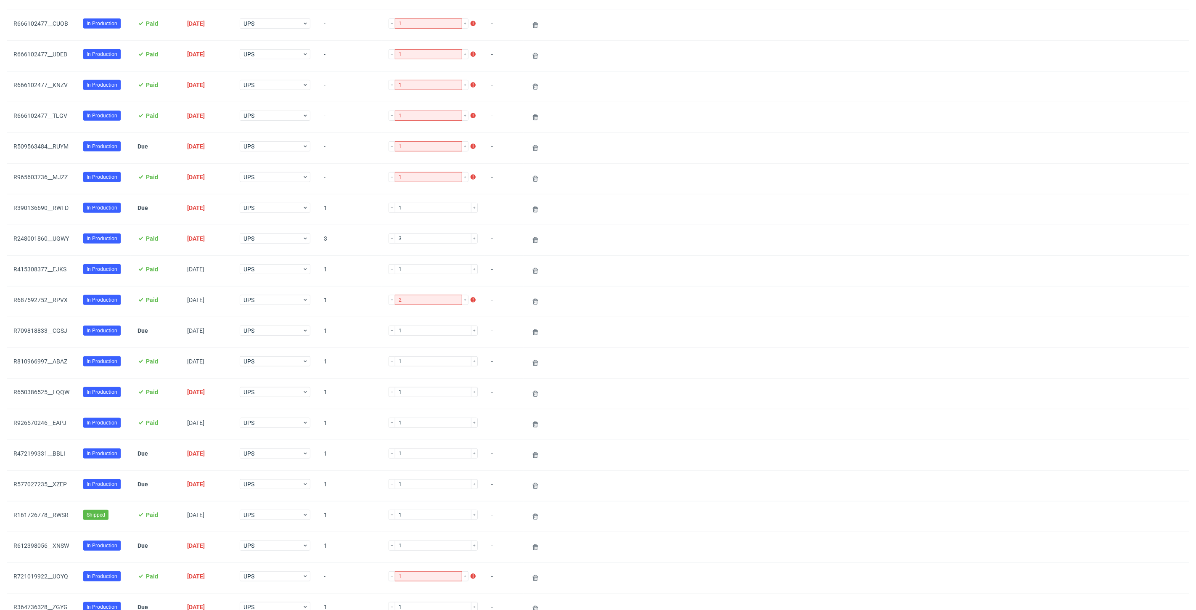
scroll to position [607, 0]
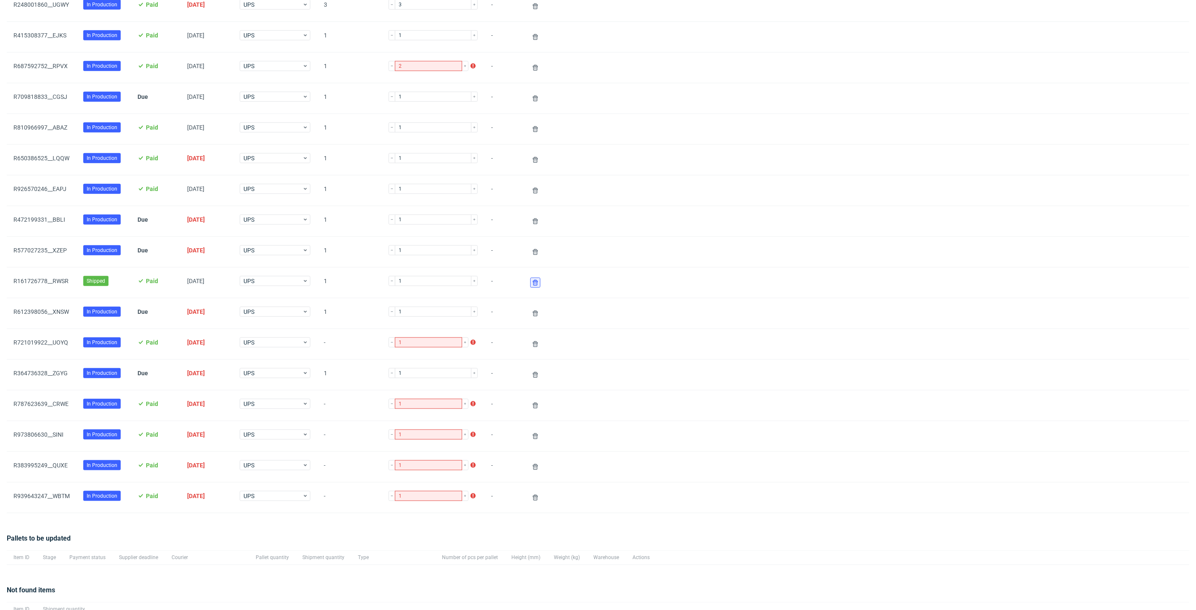
click at [533, 280] on use at bounding box center [535, 283] width 5 height 6
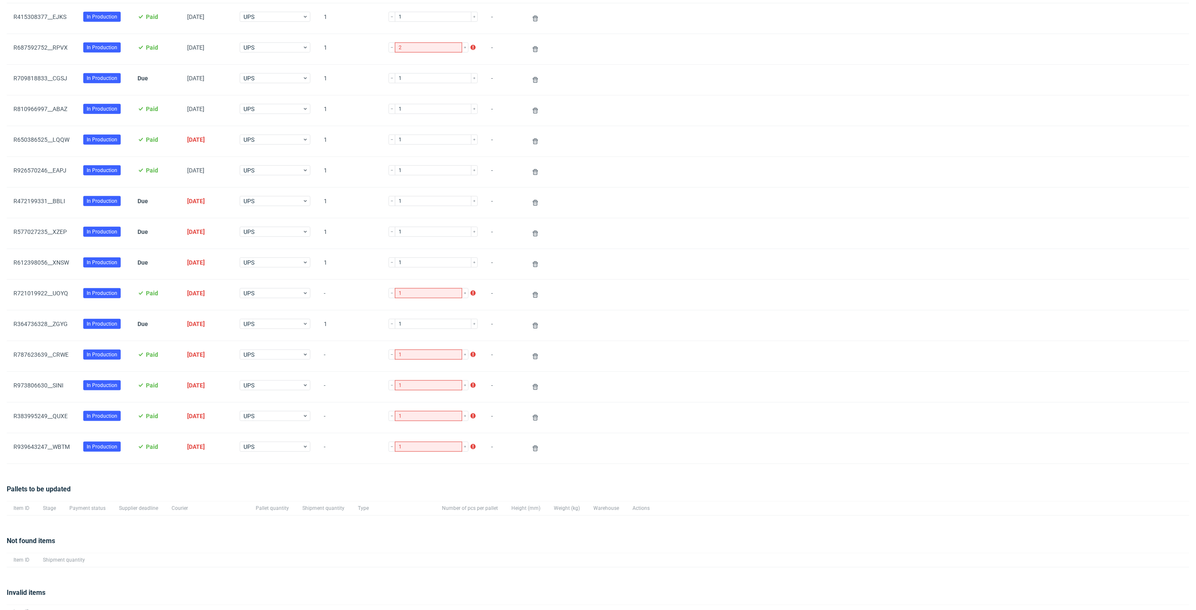
scroll to position [660, 0]
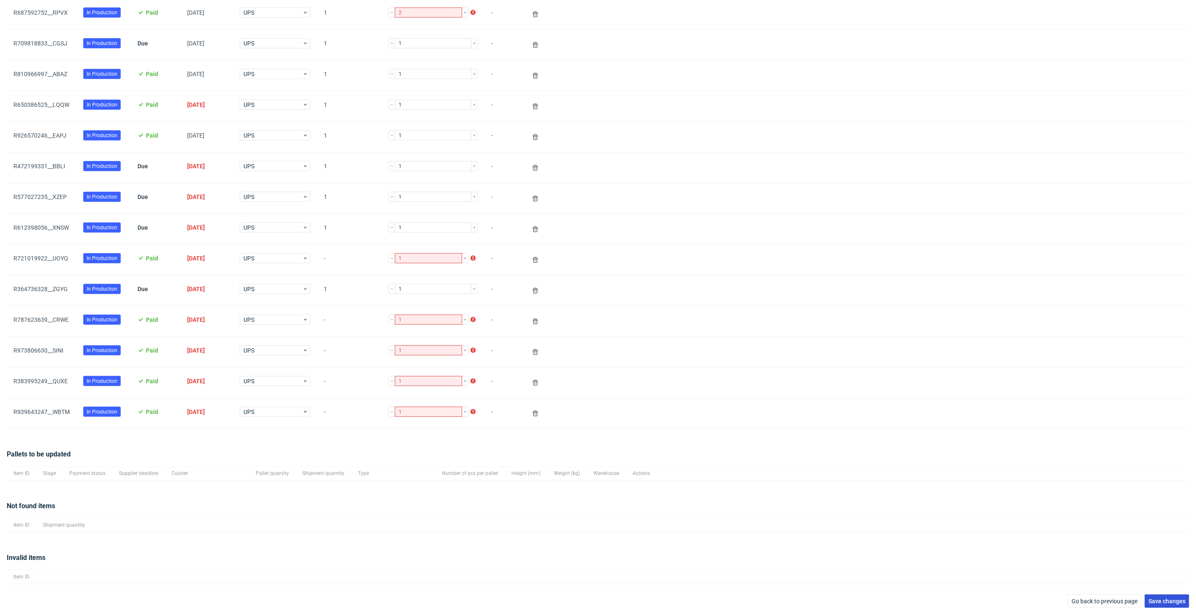
click at [1154, 601] on button "Save changes" at bounding box center [1166, 600] width 45 height 13
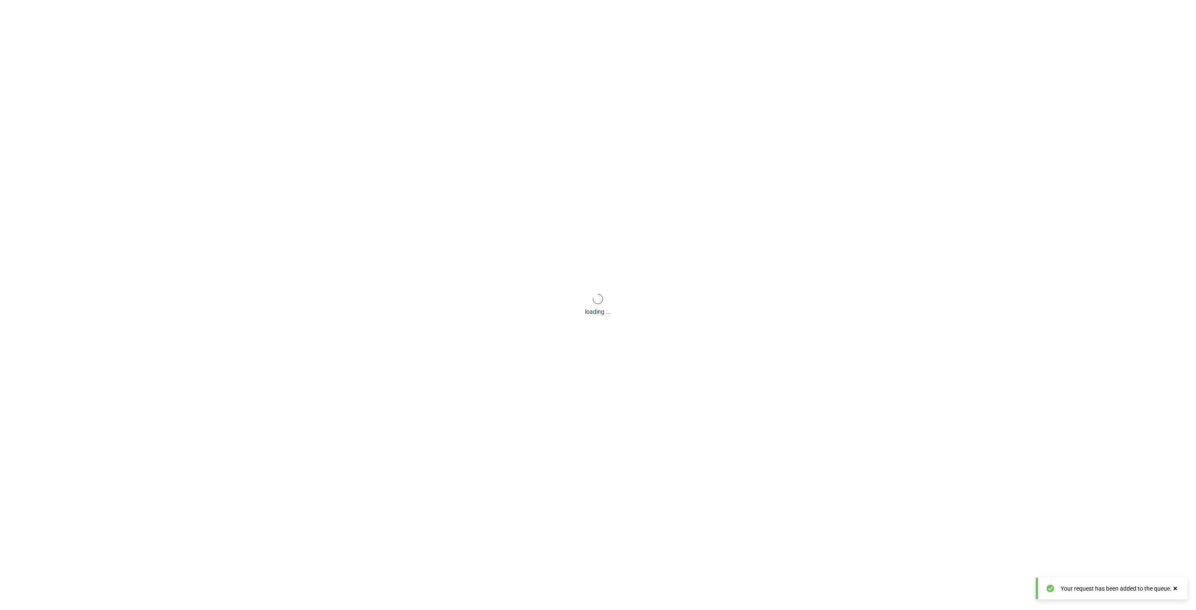
scroll to position [40, 0]
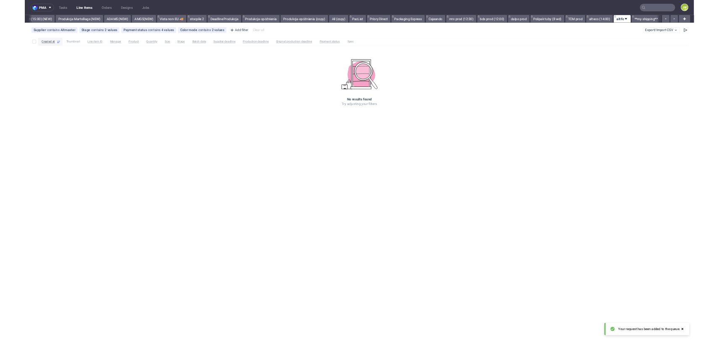
scroll to position [0, 2108]
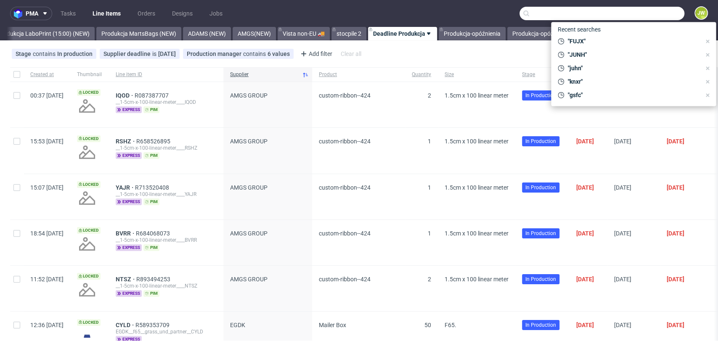
click at [636, 11] on input "text" at bounding box center [601, 13] width 165 height 13
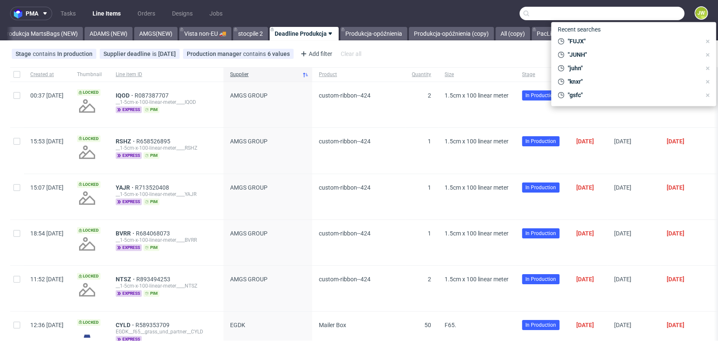
scroll to position [0, 2142]
paste input "FUJX"
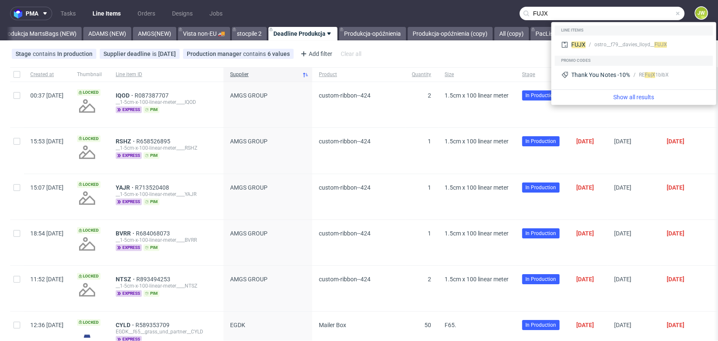
type input "FUJX"
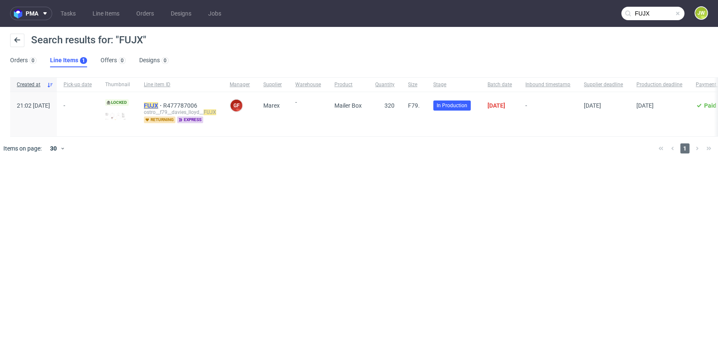
click at [158, 102] on mark "FUJX" at bounding box center [151, 105] width 14 height 7
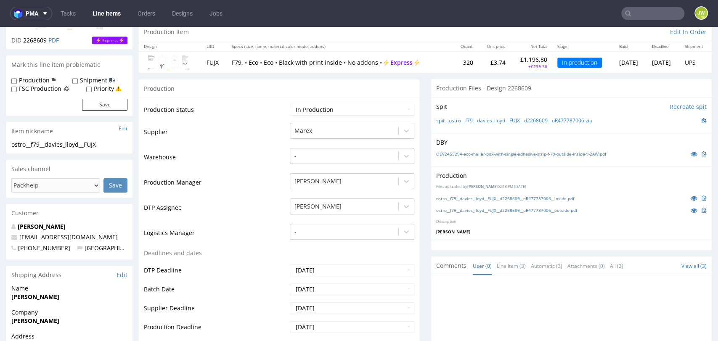
scroll to position [93, 0]
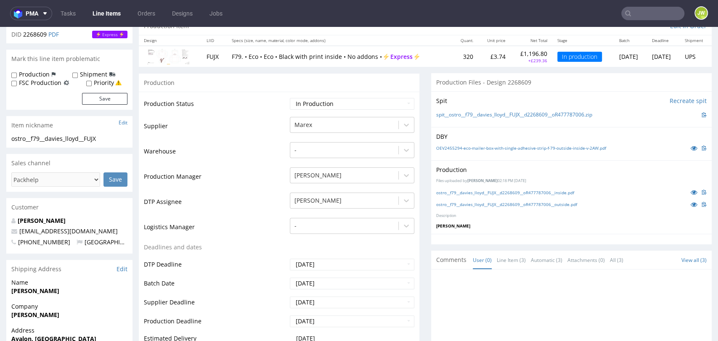
click at [450, 196] on div "ostro__f79__davies_lloyd__FUJX__d2268609__oR477787006__inside.pdf" at bounding box center [571, 191] width 270 height 9
click at [448, 192] on link "ostro__f79__davies_lloyd__FUJX__d2268609__oR477787006__inside.pdf" at bounding box center [505, 193] width 138 height 6
click at [484, 204] on link "ostro__f79__davies_lloyd__FUJX__d2268609__oR477787006__outside.pdf" at bounding box center [506, 204] width 141 height 6
click at [103, 9] on link "Line Items" at bounding box center [106, 13] width 38 height 13
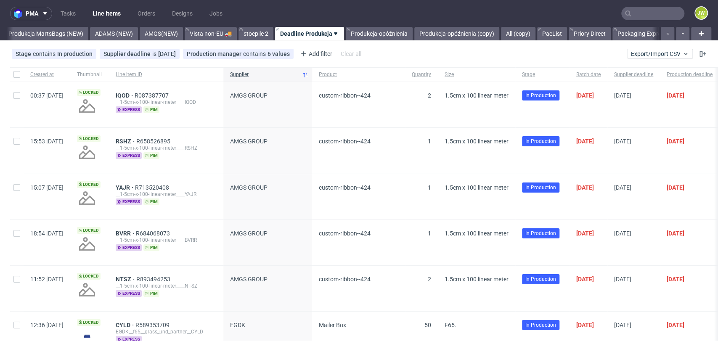
scroll to position [0, 2142]
click at [658, 29] on div at bounding box center [658, 33] width 0 height 13
click at [642, 32] on link "Packaging Express" at bounding box center [635, 33] width 60 height 13
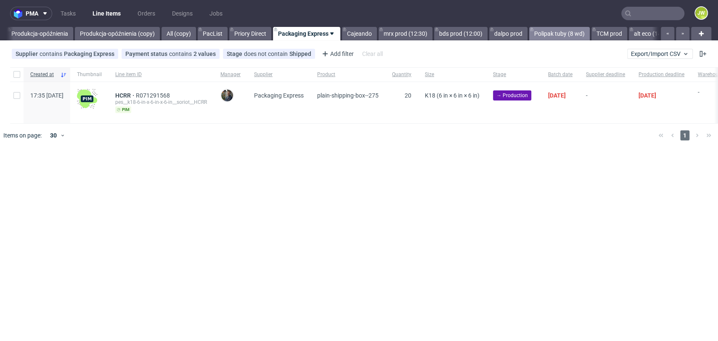
scroll to position [0, 2467]
click at [572, 34] on link "Polipak tuby (8 wd)" at bounding box center [558, 33] width 61 height 13
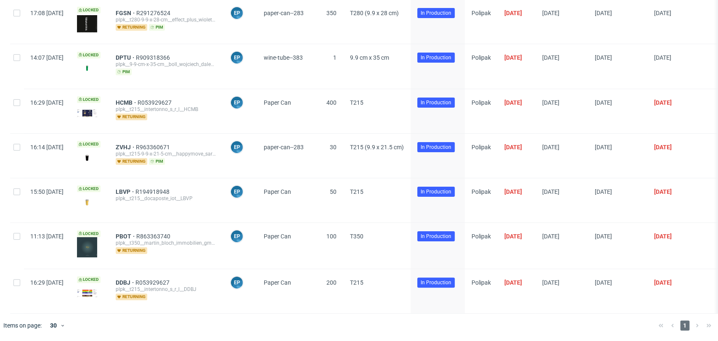
scroll to position [41, 0]
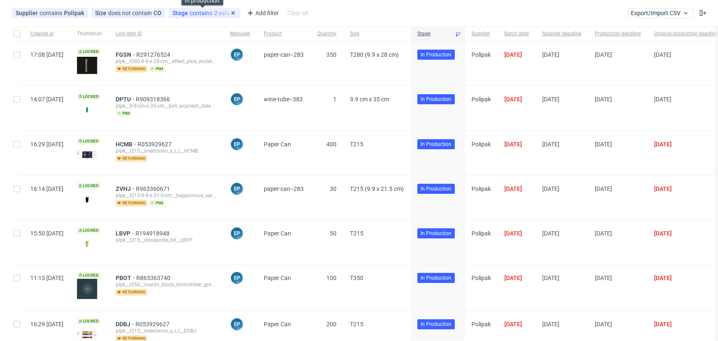
click at [210, 13] on div "Stage contains 2 values" at bounding box center [204, 13] width 64 height 7
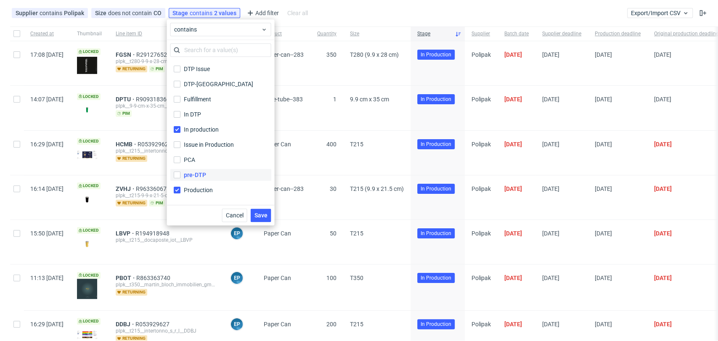
scroll to position [55, 0]
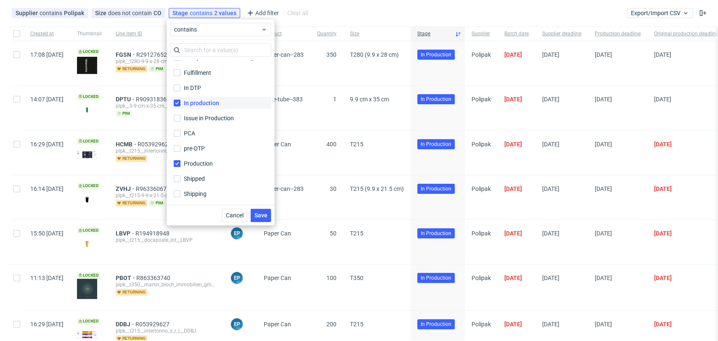
click at [181, 100] on label "In production" at bounding box center [220, 103] width 101 height 12
click at [180, 100] on input "In production" at bounding box center [176, 103] width 7 height 7
checkbox input "false"
click at [327, 3] on div "Supplier contains Polipak Size does not contain CO Stage contains 2 values Prod…" at bounding box center [359, 13] width 718 height 20
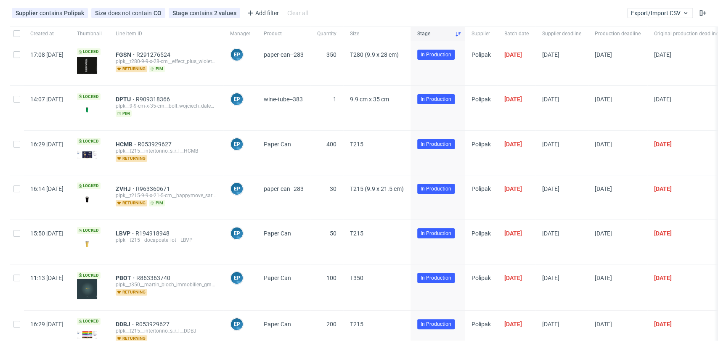
click at [223, 29] on div "Line item ID" at bounding box center [166, 33] width 114 height 14
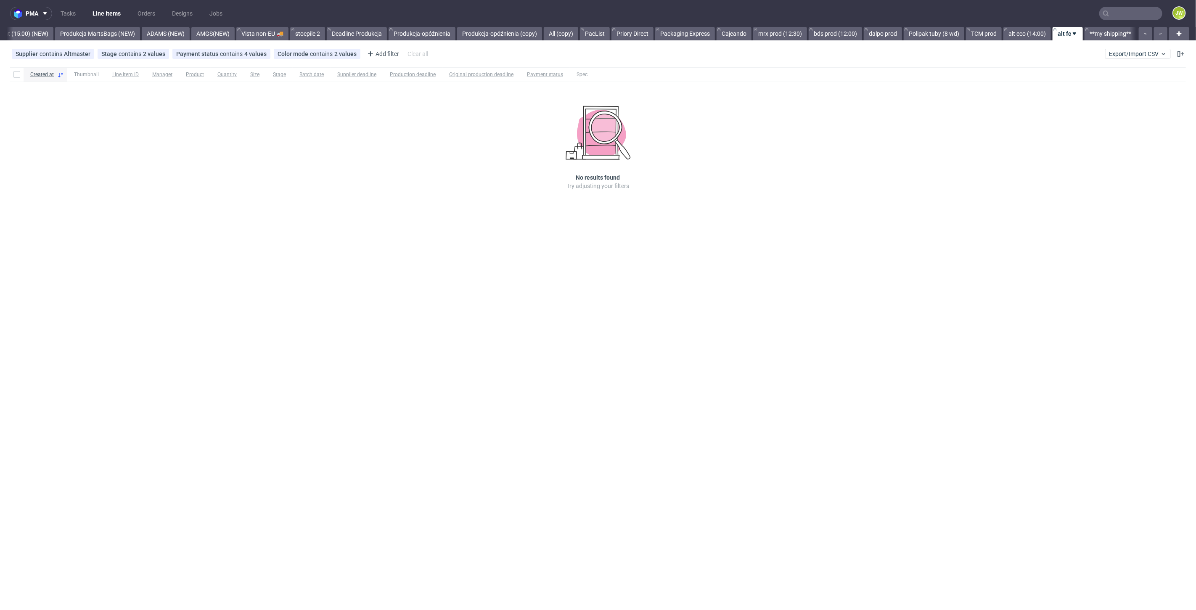
scroll to position [0, 2108]
drag, startPoint x: 1127, startPoint y: 15, endPoint x: 1134, endPoint y: 16, distance: 7.3
click at [1125, 15] on input "text" at bounding box center [1130, 13] width 63 height 13
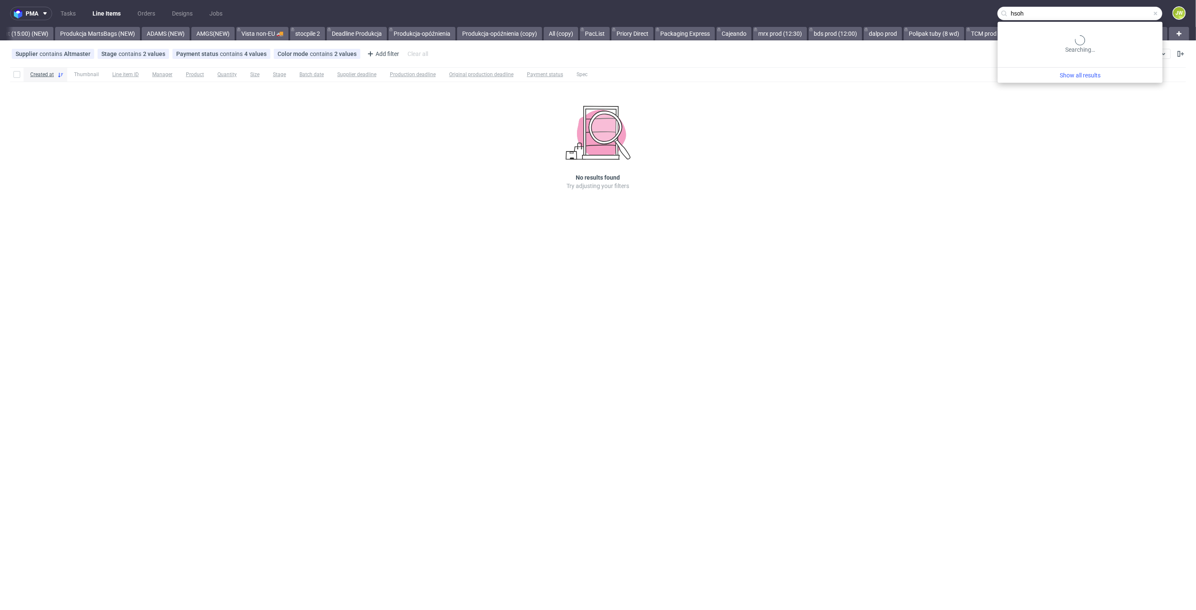
type input "hsoh"
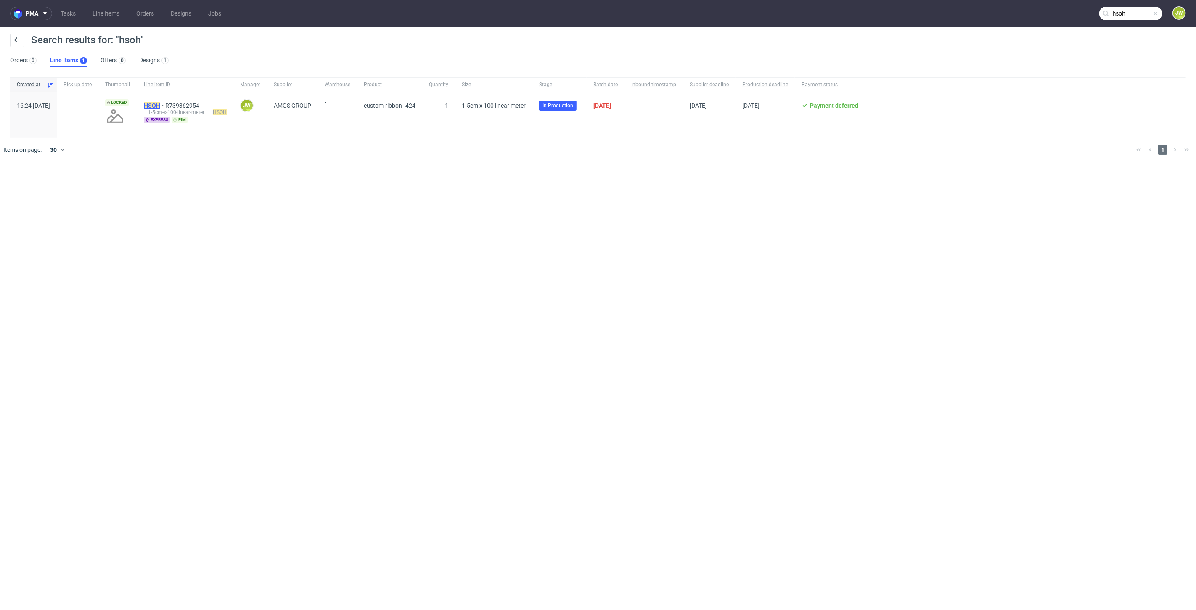
click at [160, 102] on mark "HSOH" at bounding box center [152, 105] width 16 height 7
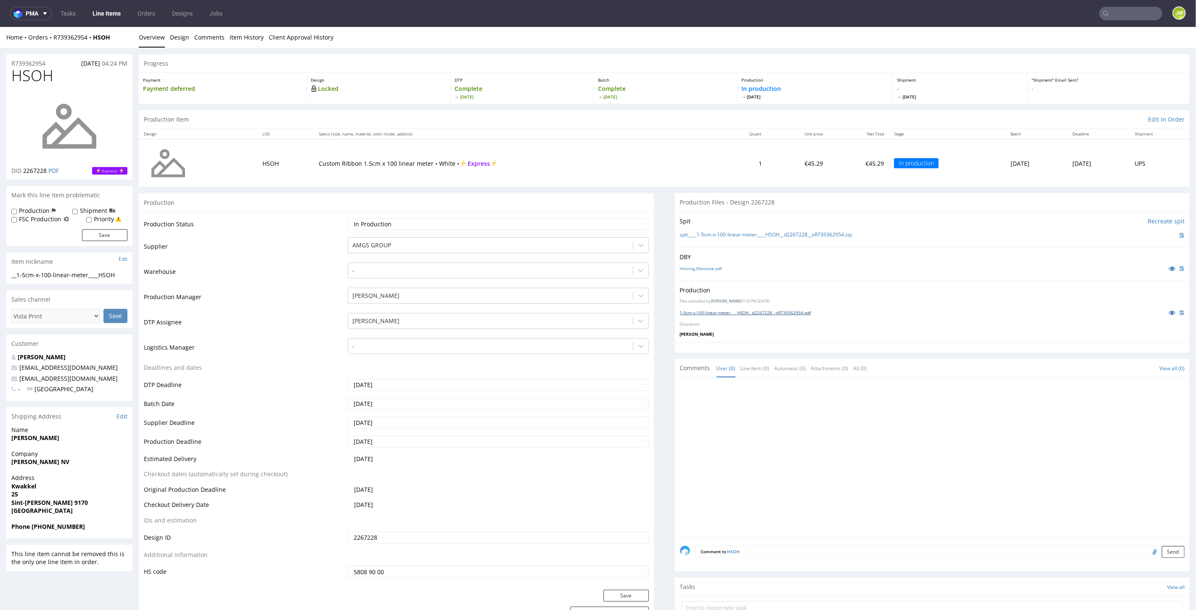
click at [689, 311] on link "1-5cm-x-100-linear-meter____HSOH__d2267228__oR739362954.pdf" at bounding box center [745, 312] width 131 height 6
click at [1129, 13] on input "text" at bounding box center [1130, 13] width 63 height 13
type input "tfqc"
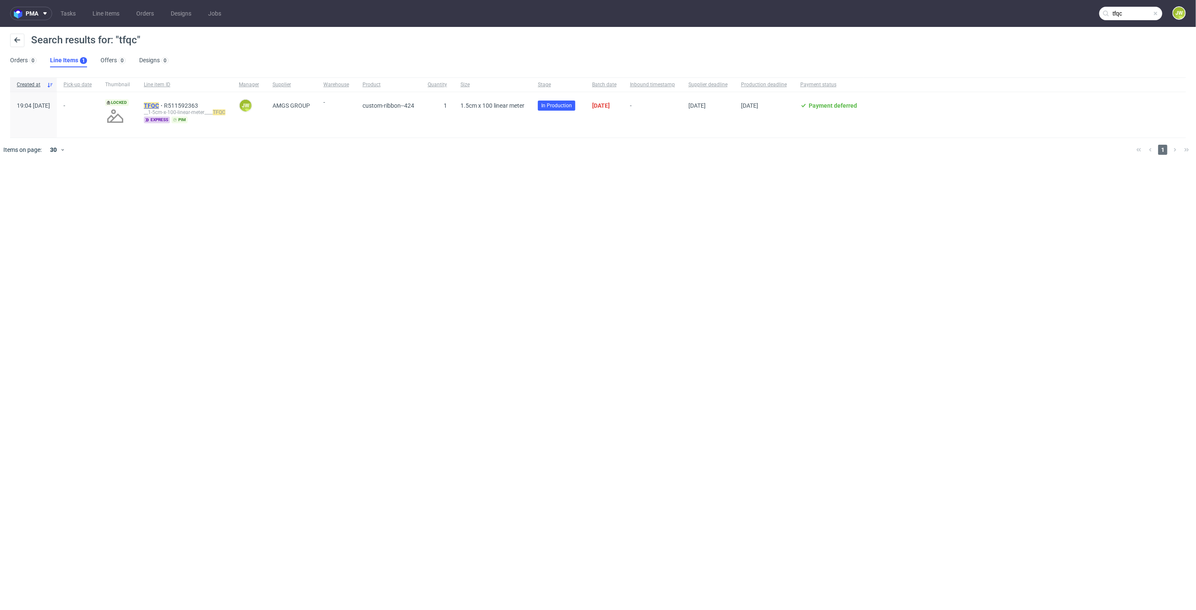
click at [159, 104] on mark "TFQC" at bounding box center [151, 105] width 15 height 7
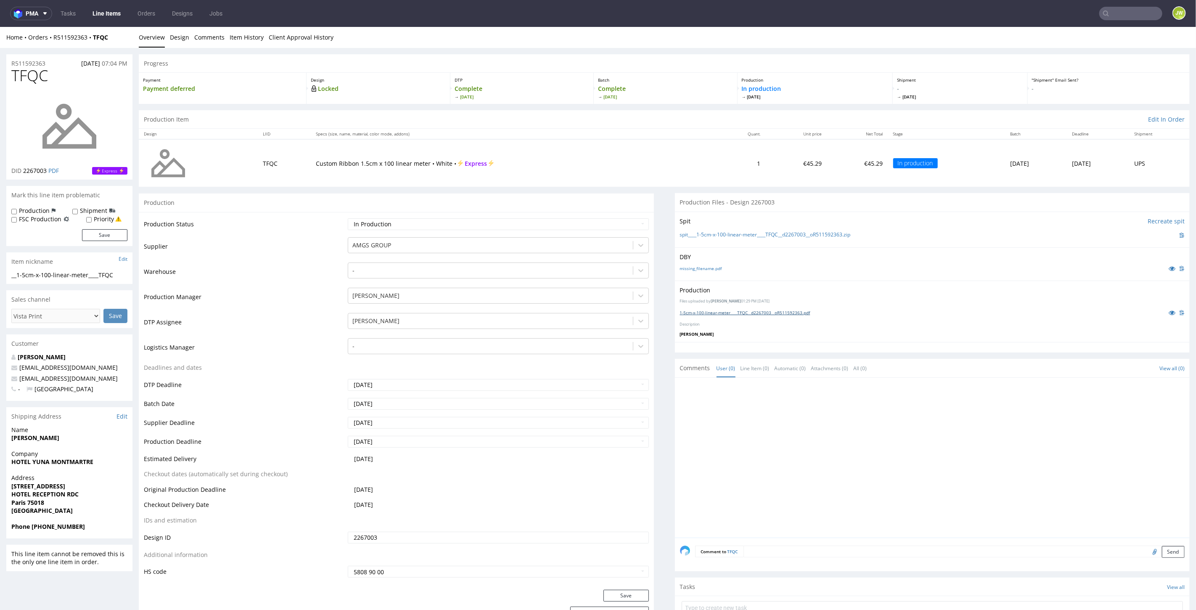
click at [690, 311] on link "1-5cm-x-100-linear-meter____TFQC__d2267003__oR511592363.pdf" at bounding box center [745, 312] width 130 height 6
click at [87, 13] on link "Line Items" at bounding box center [106, 13] width 38 height 13
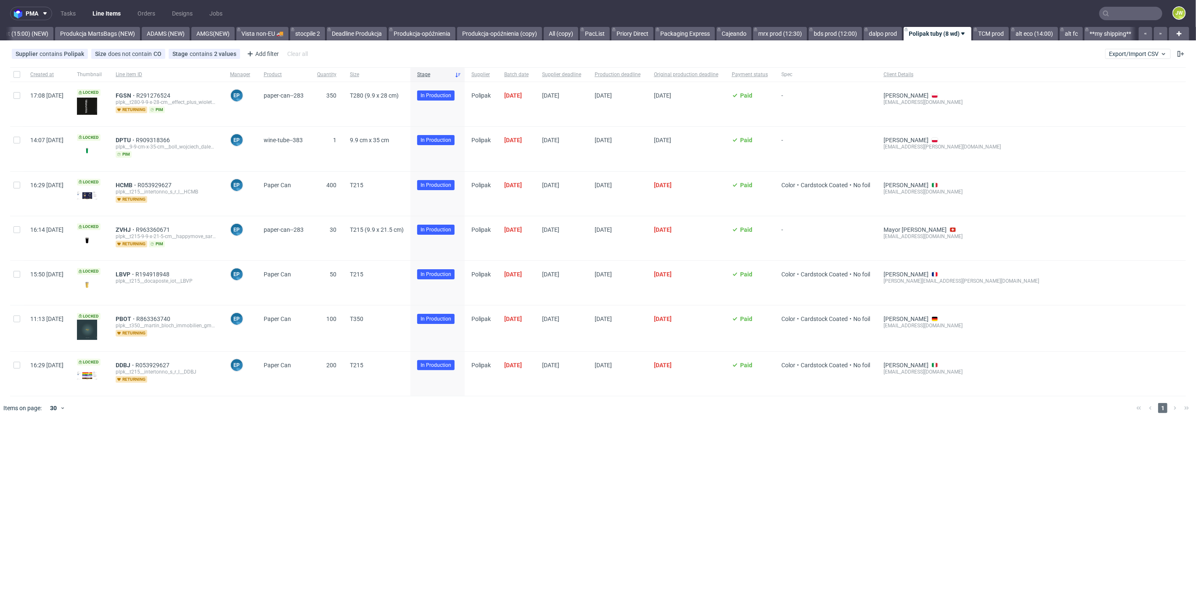
scroll to position [0, 2109]
click at [193, 55] on span "contains" at bounding box center [202, 53] width 24 height 7
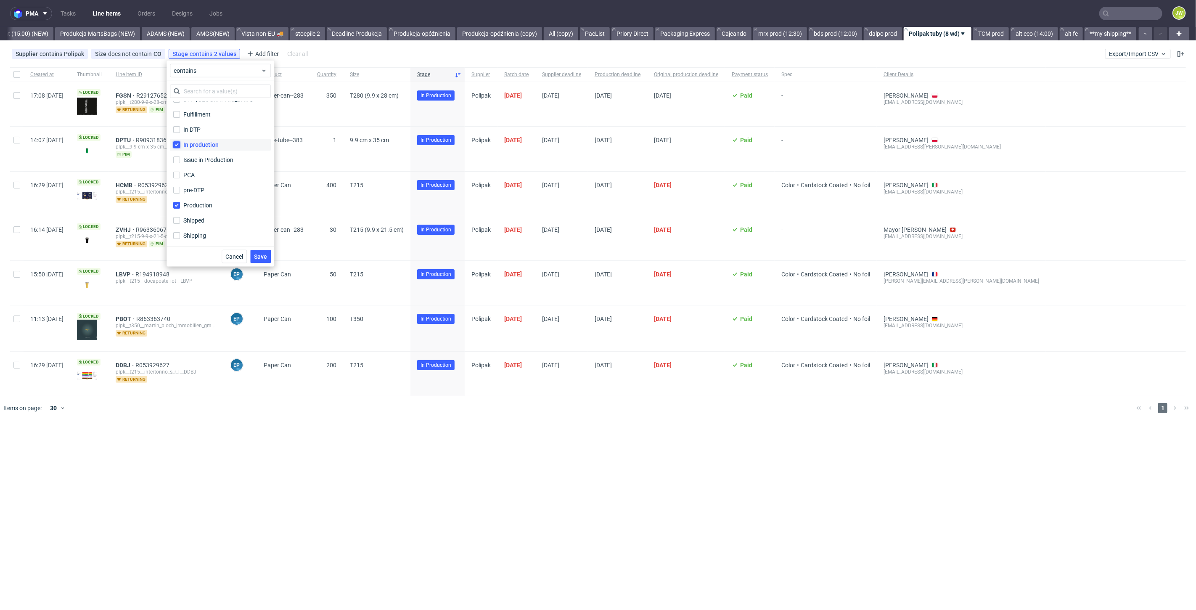
click at [177, 145] on input "In production" at bounding box center [176, 144] width 7 height 7
checkbox input "false"
click at [259, 256] on span "Save" at bounding box center [260, 256] width 13 height 6
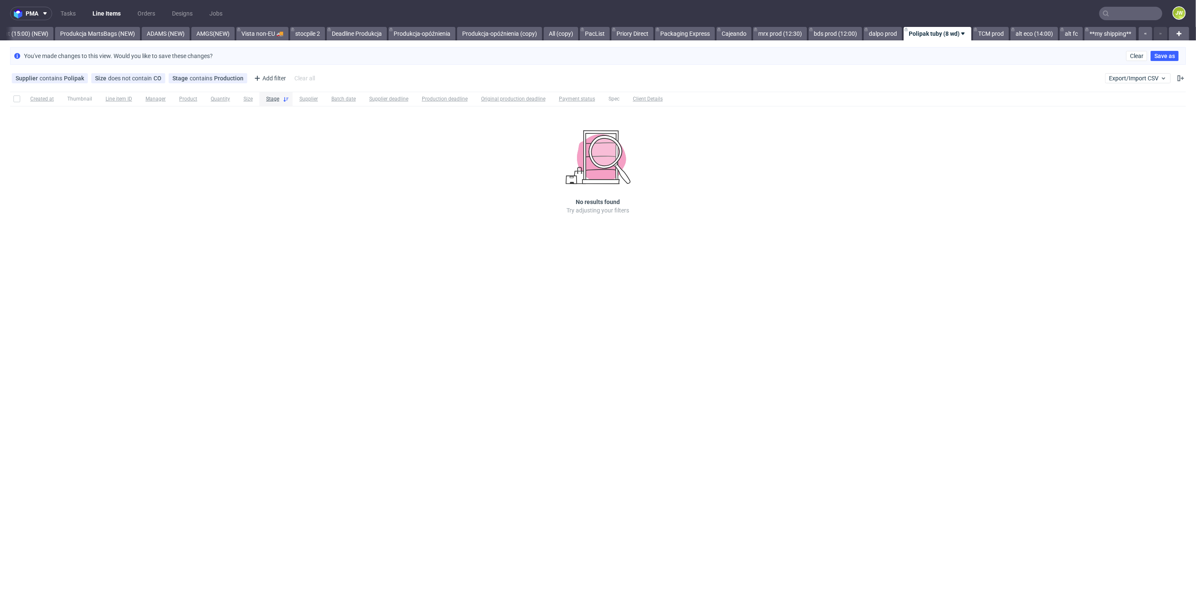
click at [498, 203] on div "Created at Thumbnail Line item ID Manager Product Quantity Size Stage Supplier …" at bounding box center [598, 164] width 1196 height 153
click at [880, 27] on link "dalpo prod" at bounding box center [882, 33] width 38 height 13
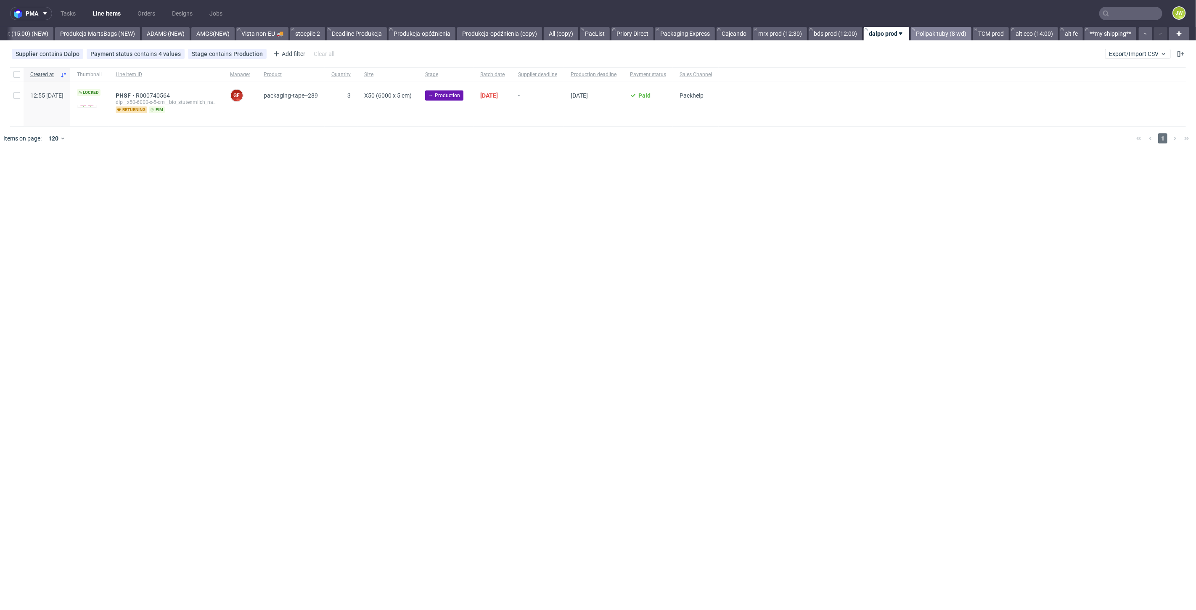
click at [935, 34] on link "Polipak tuby (8 wd)" at bounding box center [941, 33] width 61 height 13
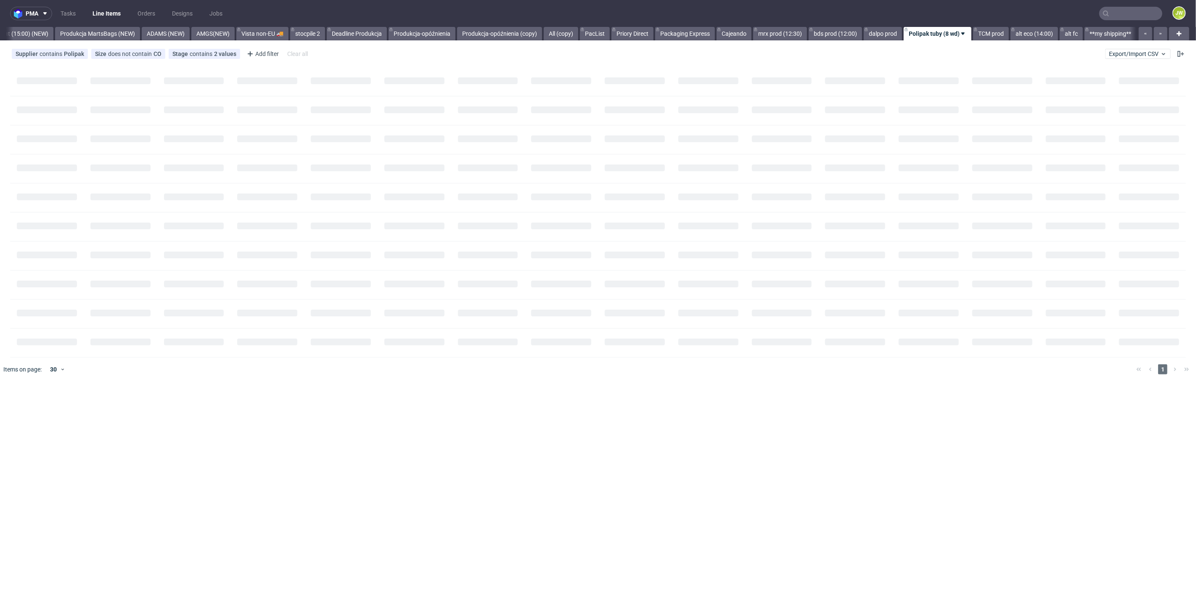
scroll to position [0, 2109]
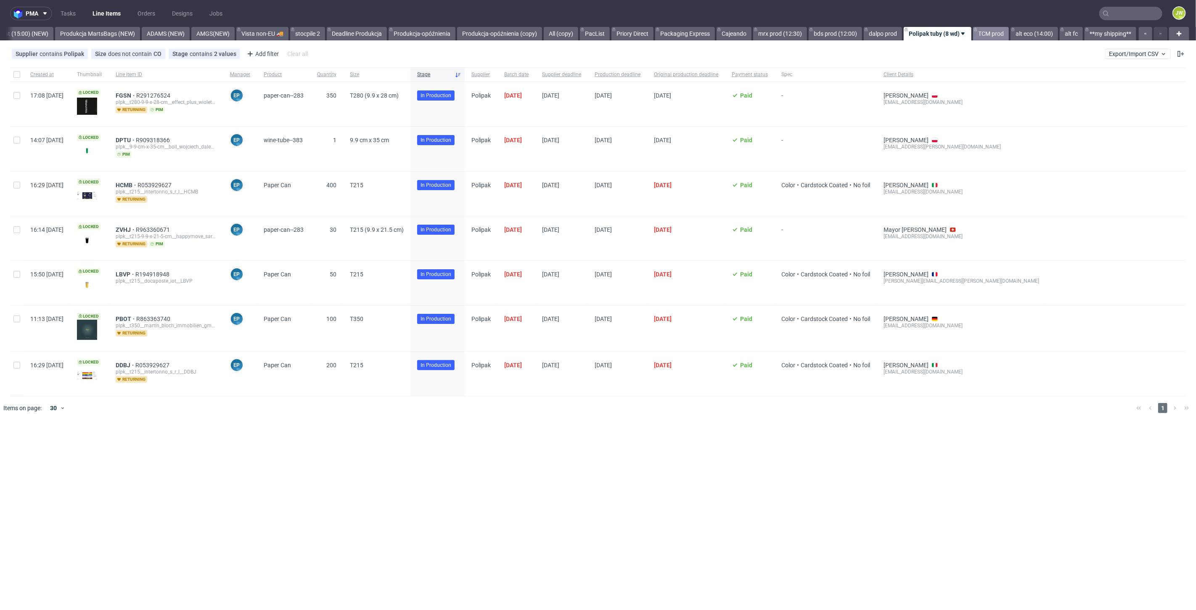
click at [987, 34] on link "TCM prod" at bounding box center [991, 33] width 36 height 13
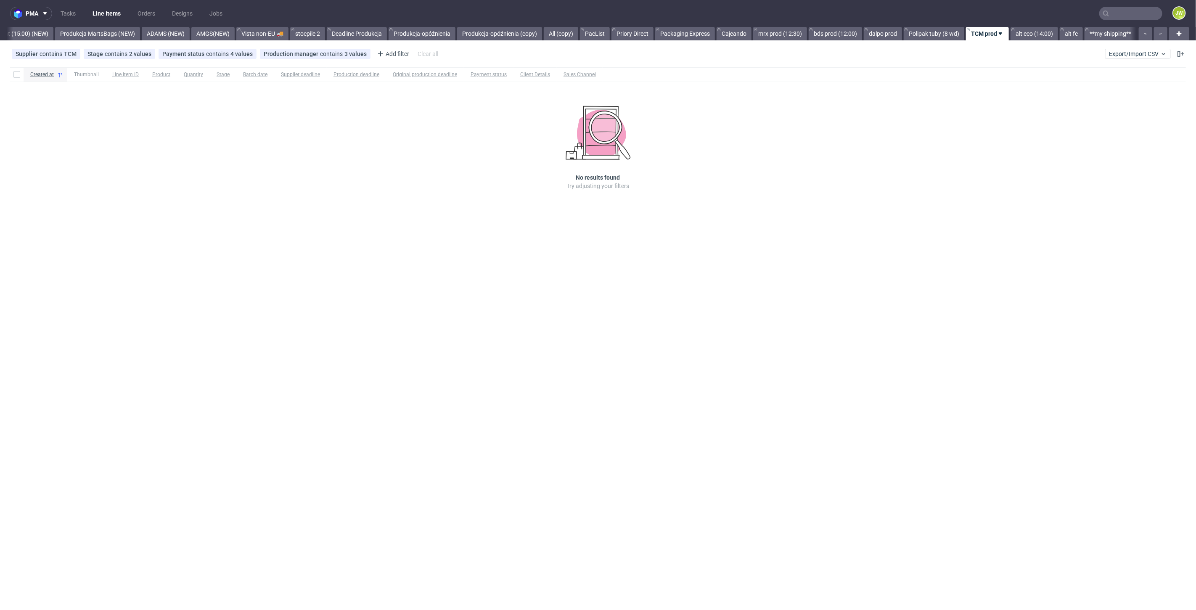
drag, startPoint x: 470, startPoint y: 379, endPoint x: 491, endPoint y: 364, distance: 25.4
click at [470, 379] on div "pma Tasks Line Items Orders Designs Jobs JW All DTP Late Shipped Shipments DTP …" at bounding box center [598, 305] width 1196 height 610
click at [1032, 31] on link "alt eco (14:00)" at bounding box center [1034, 33] width 48 height 13
click at [1072, 37] on link "alt fc" at bounding box center [1070, 33] width 23 height 13
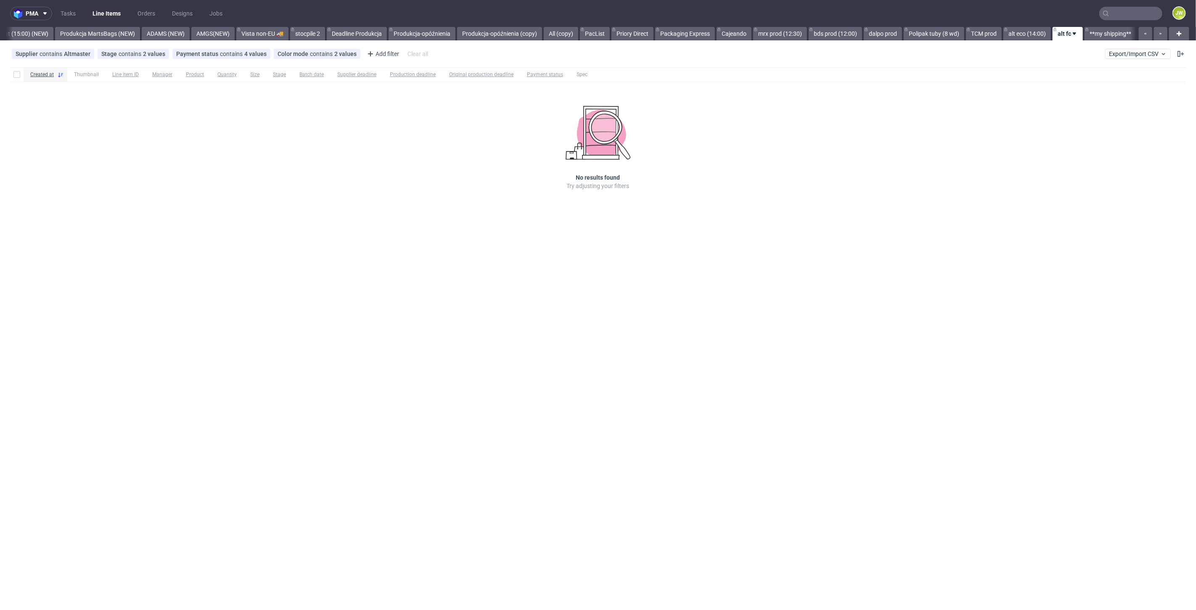
click at [7, 32] on div at bounding box center [7, 33] width 0 height 13
click at [16, 33] on link "produkcja LaboPrint (15:00) (NEW)" at bounding box center [3, 33] width 102 height 13
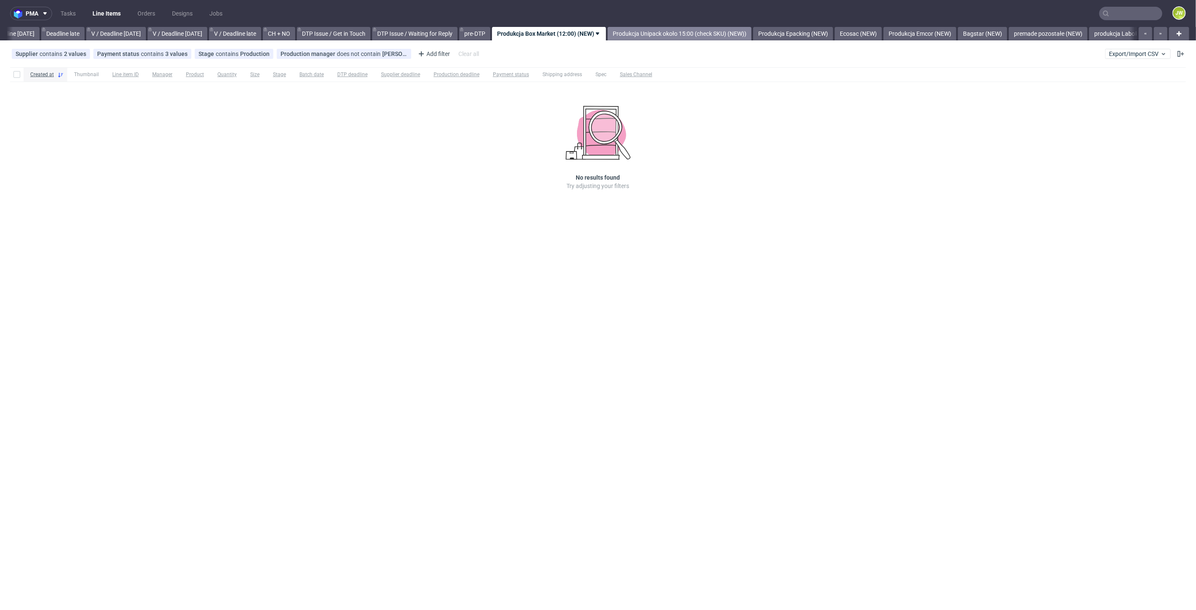
click at [679, 37] on link "Produkcja Unipack około 15:00 (check SKU) (NEW))" at bounding box center [679, 33] width 144 height 13
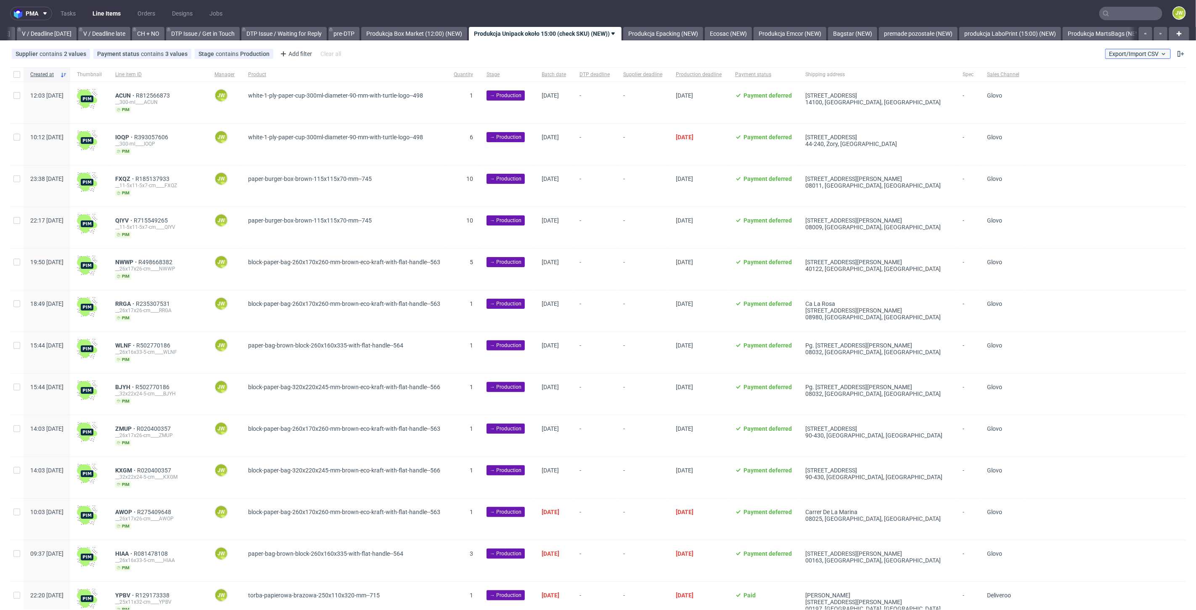
click at [1109, 53] on span "Export/Import CSV" at bounding box center [1138, 53] width 58 height 7
click at [1109, 89] on link "Import shipments CSV" at bounding box center [1111, 87] width 98 height 13
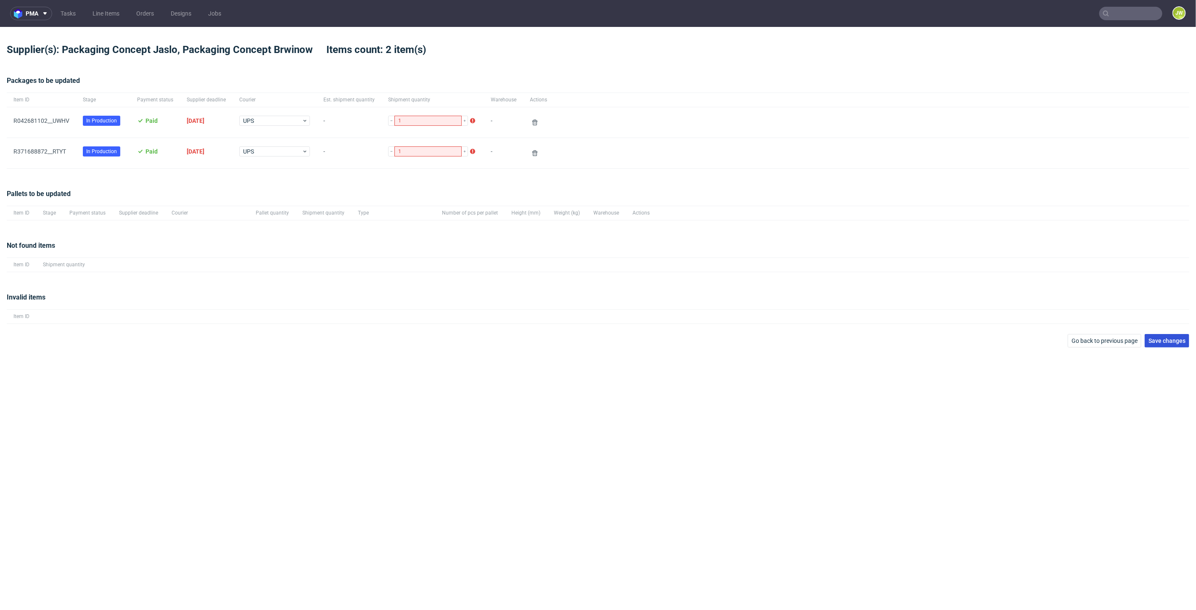
click at [1155, 338] on span "Save changes" at bounding box center [1166, 341] width 37 height 6
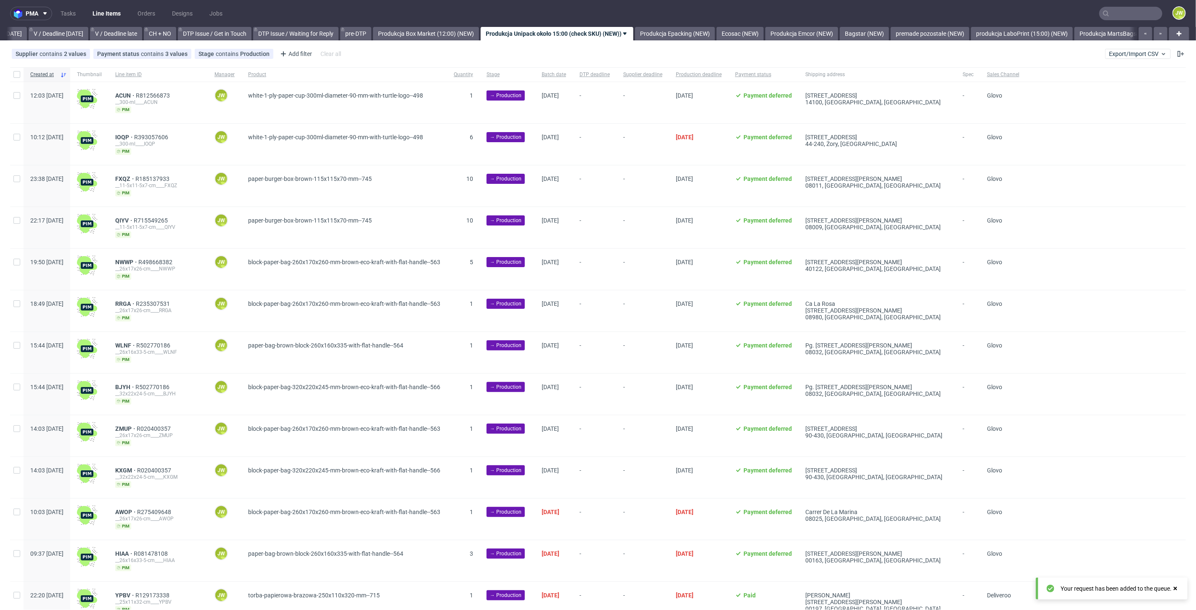
scroll to position [0, 1085]
click at [1118, 16] on input "text" at bounding box center [1130, 13] width 63 height 13
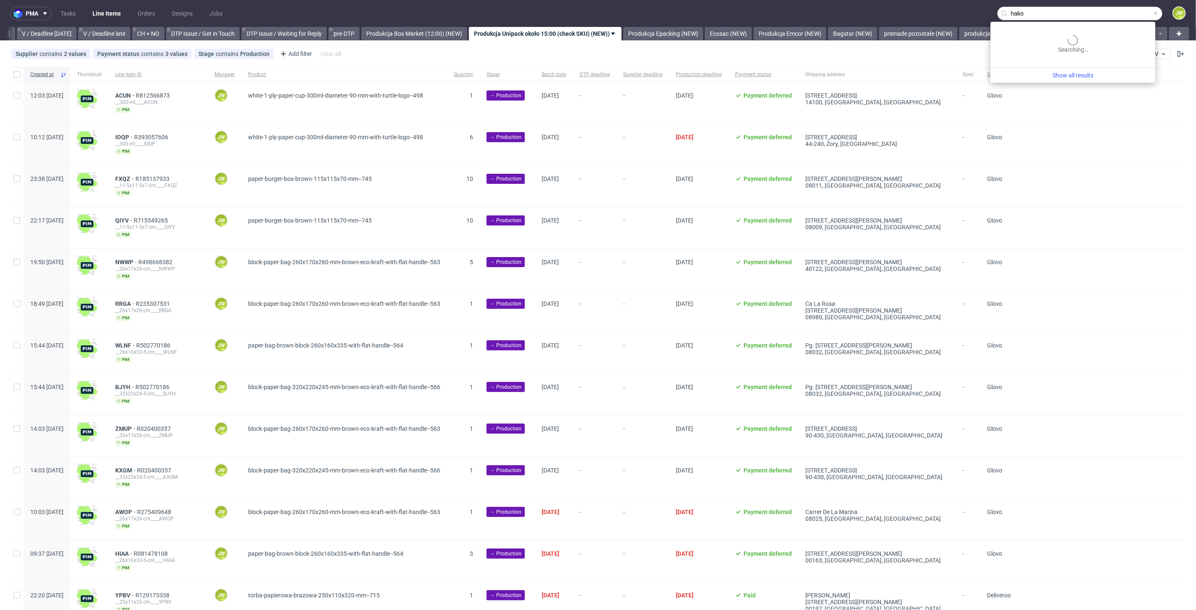
type input "hako"
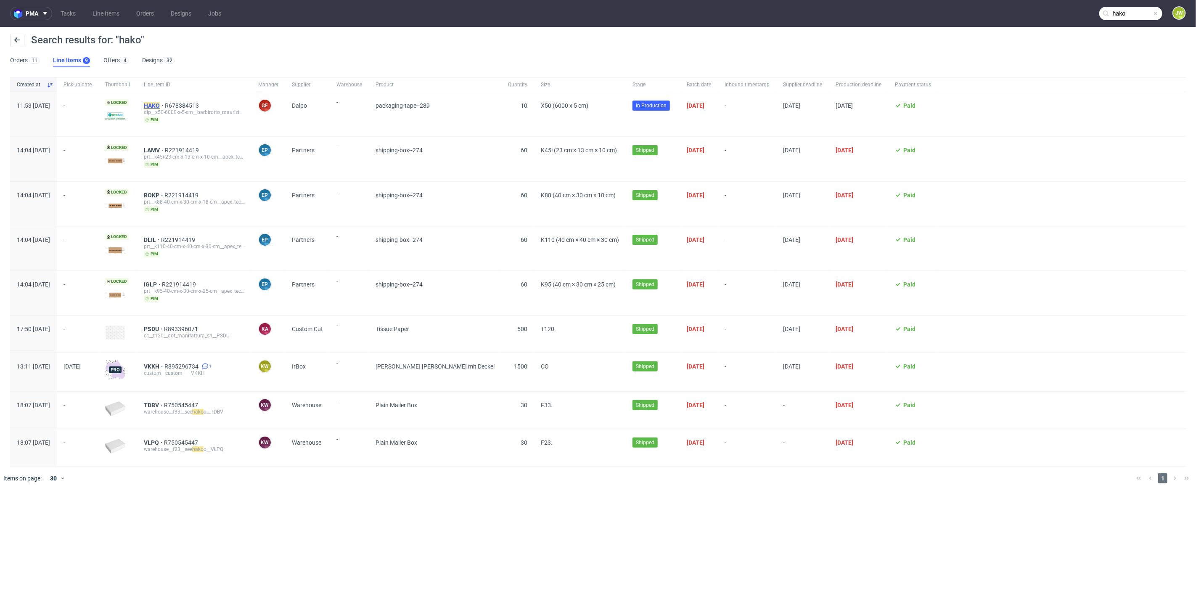
click at [160, 106] on mark "HAKO" at bounding box center [152, 105] width 16 height 7
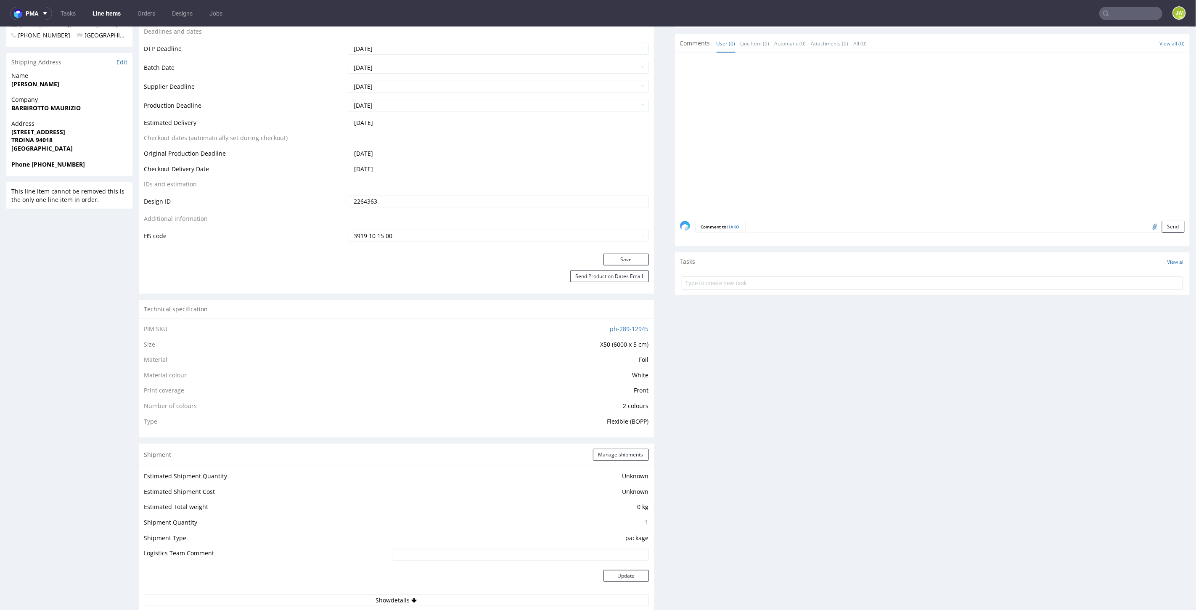
scroll to position [47, 0]
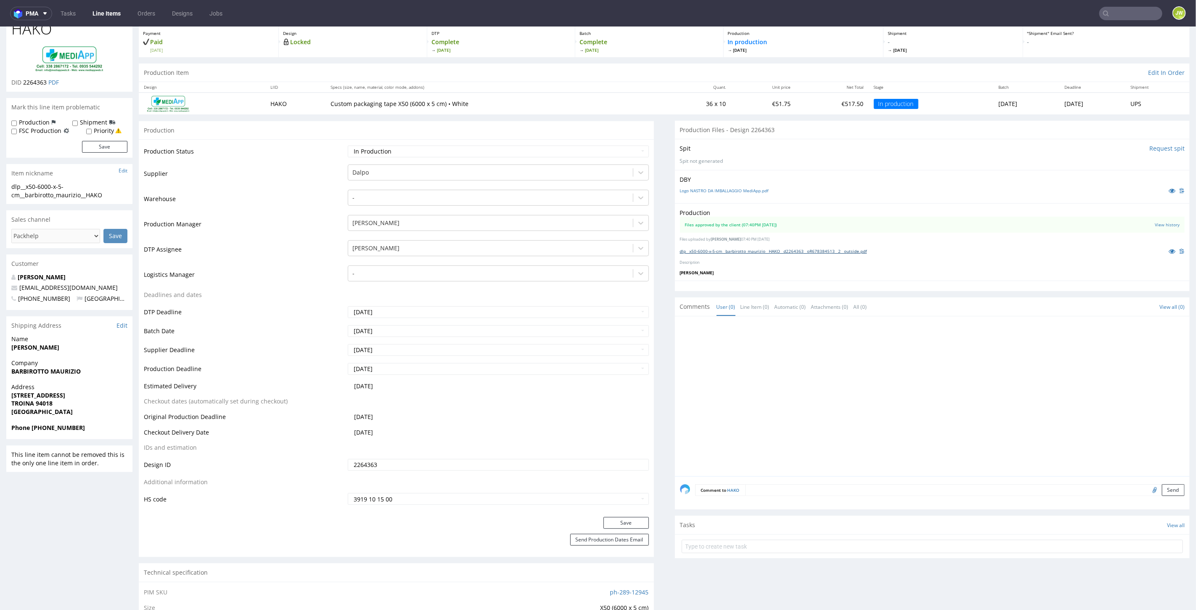
click at [727, 248] on link "dlp__x50-6000-x-5-cm__barbirotto_maurizio__HAKO__d2264363__oR678384513__2__outs…" at bounding box center [773, 251] width 187 height 6
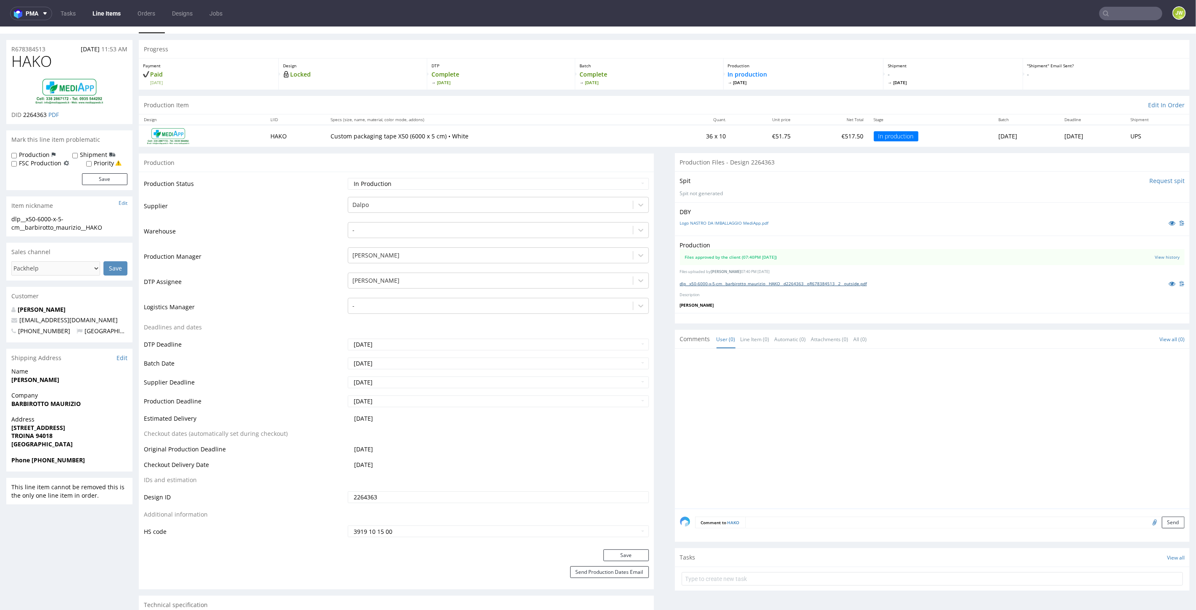
scroll to position [0, 0]
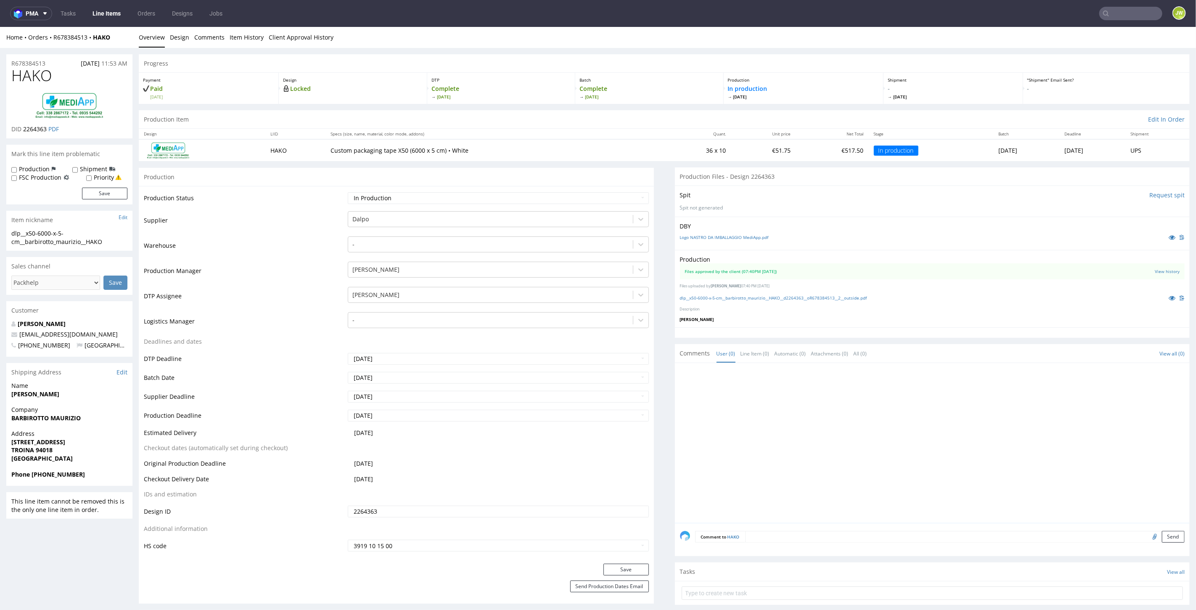
click at [106, 12] on link "Line Items" at bounding box center [106, 13] width 38 height 13
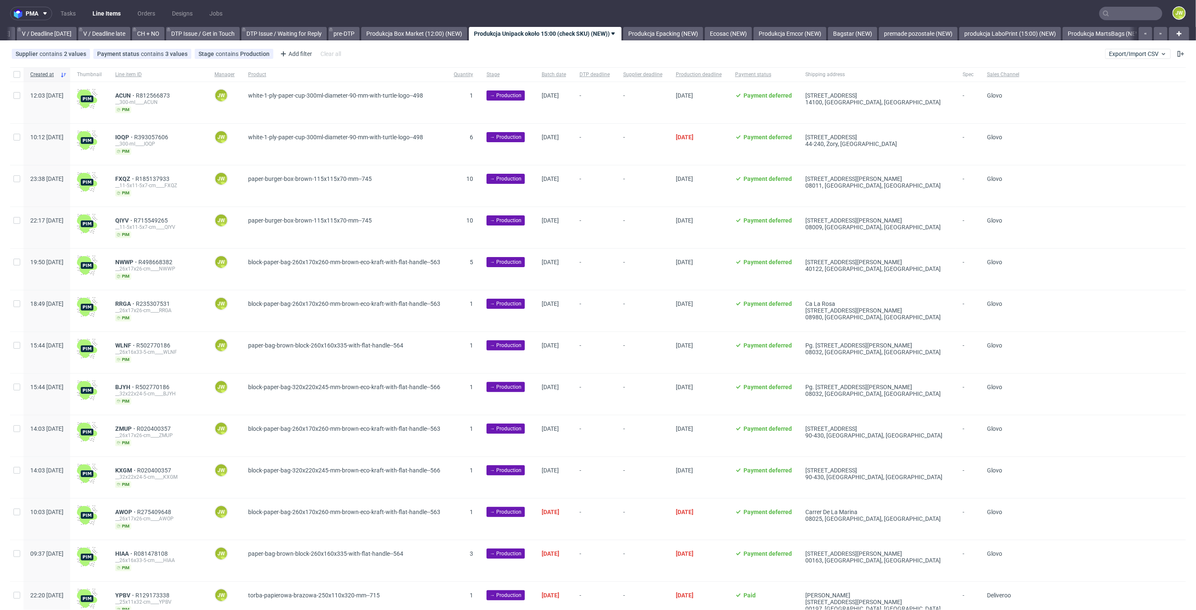
scroll to position [0, 1085]
click at [1136, 32] on div at bounding box center [1136, 33] width 0 height 13
click at [1109, 31] on link "Produkcja MartsBags (NEW)" at bounding box center [1104, 33] width 85 height 13
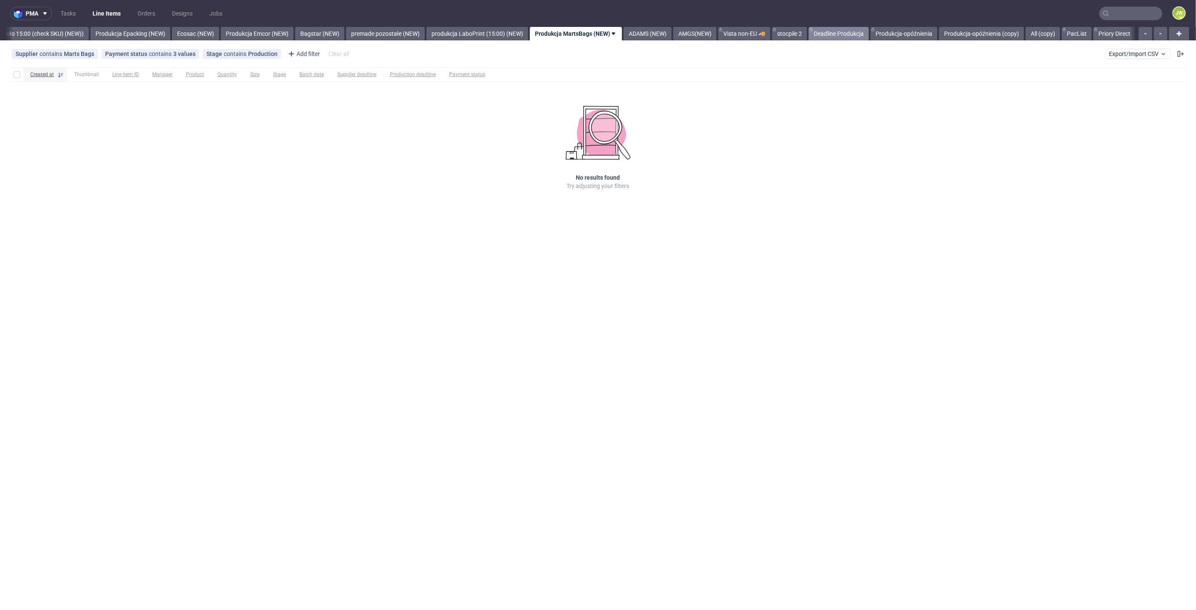
scroll to position [0, 1637]
click at [779, 34] on link "stocpile 2" at bounding box center [761, 33] width 35 height 13
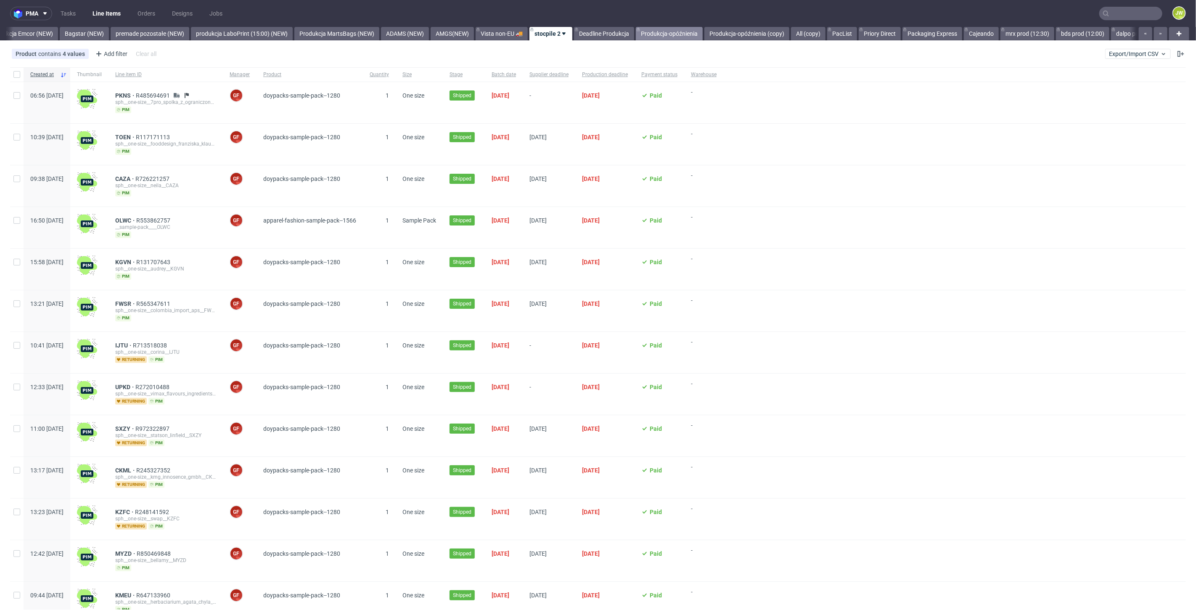
scroll to position [0, 1852]
click at [818, 34] on link "All (copy)" at bounding box center [801, 33] width 34 height 13
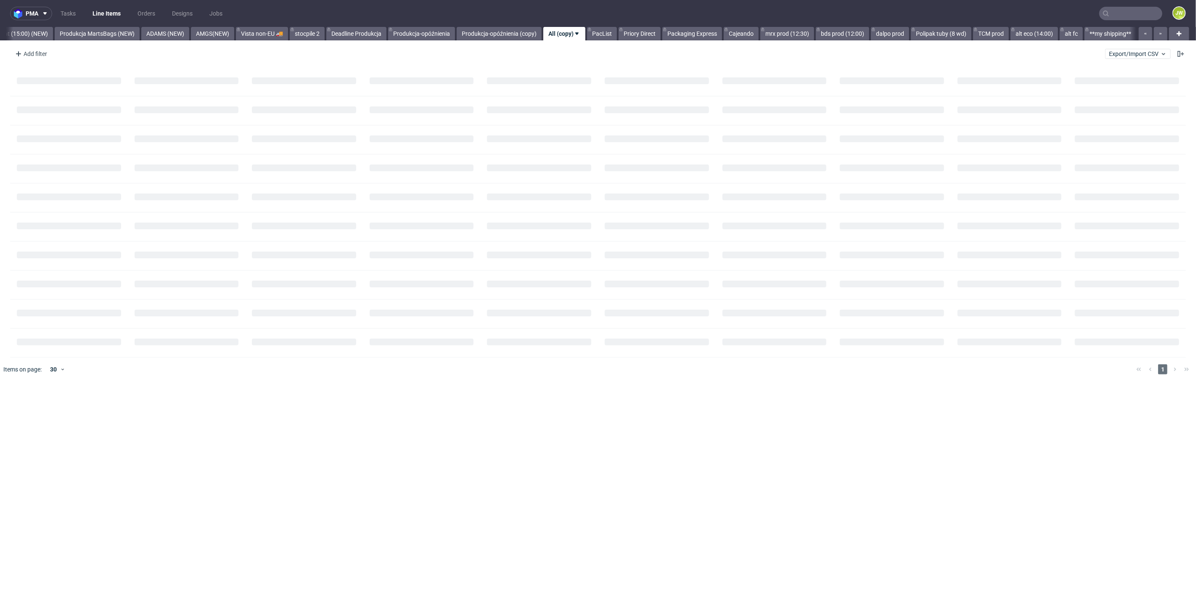
scroll to position [0, 2102]
click at [29, 52] on div "Add filter" at bounding box center [30, 53] width 37 height 13
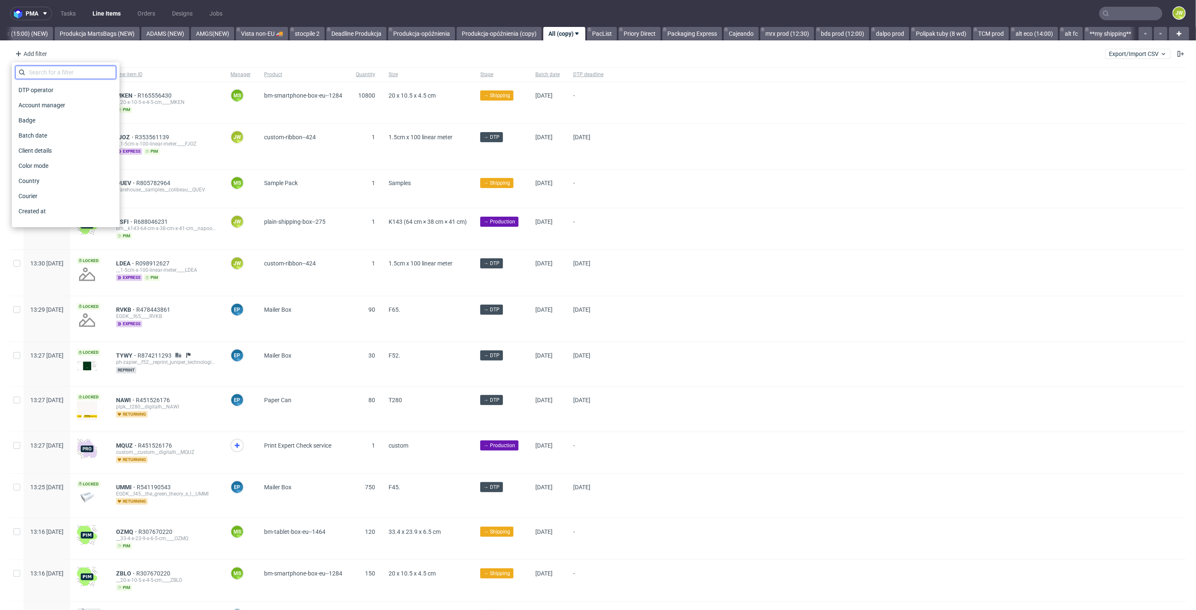
click at [44, 67] on input "text" at bounding box center [65, 72] width 101 height 13
type input "supp"
click at [33, 99] on span "Supplier" at bounding box center [29, 105] width 29 height 12
click at [79, 98] on div "Unassigned Priory Direct Adams high volumes Adams Packaging Adams Studio Allbag…" at bounding box center [65, 163] width 101 height 158
click at [79, 94] on input "text" at bounding box center [65, 90] width 101 height 13
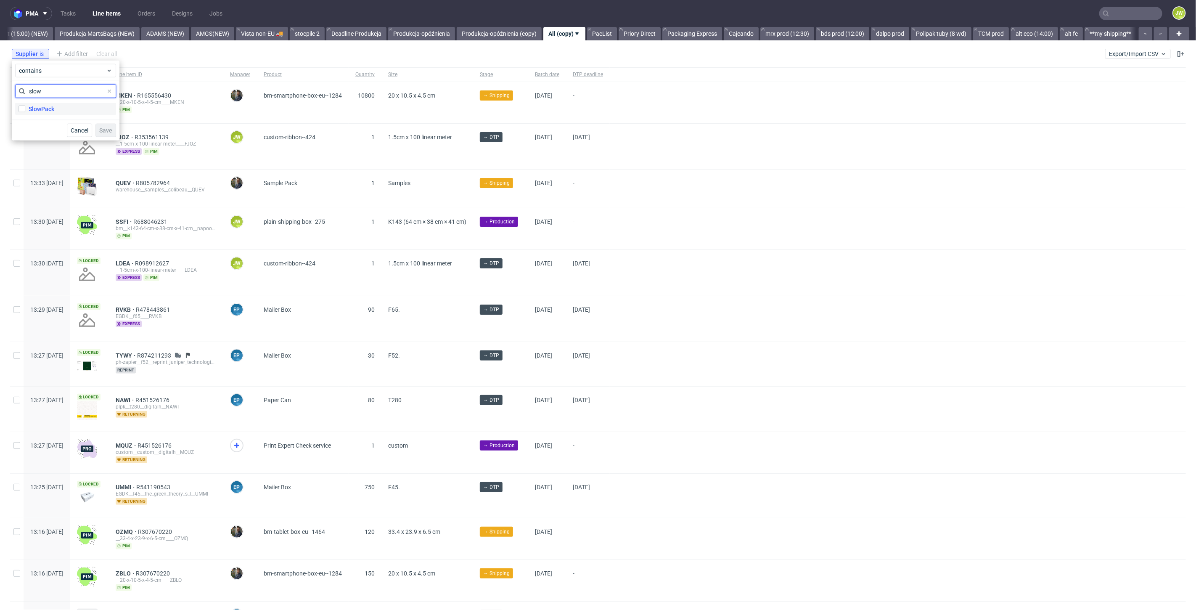
type input "slow"
click at [71, 103] on label "SlowPack" at bounding box center [65, 109] width 101 height 12
click at [25, 106] on input "SlowPack" at bounding box center [21, 109] width 7 height 7
checkbox input "true"
click at [100, 127] on span "Save" at bounding box center [105, 130] width 13 height 6
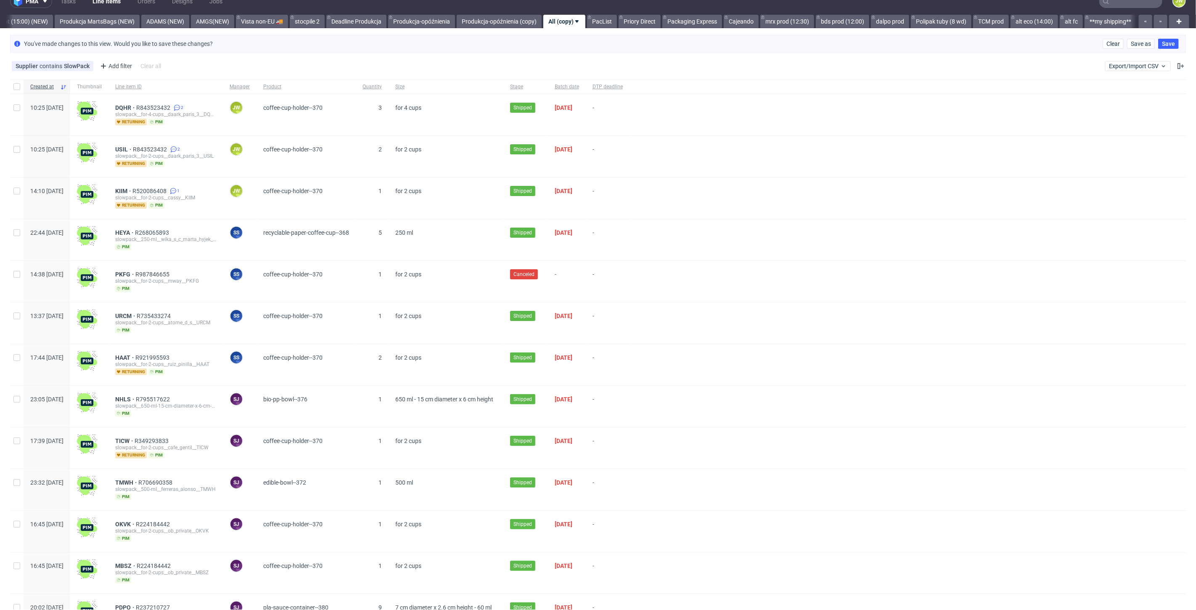
scroll to position [47, 0]
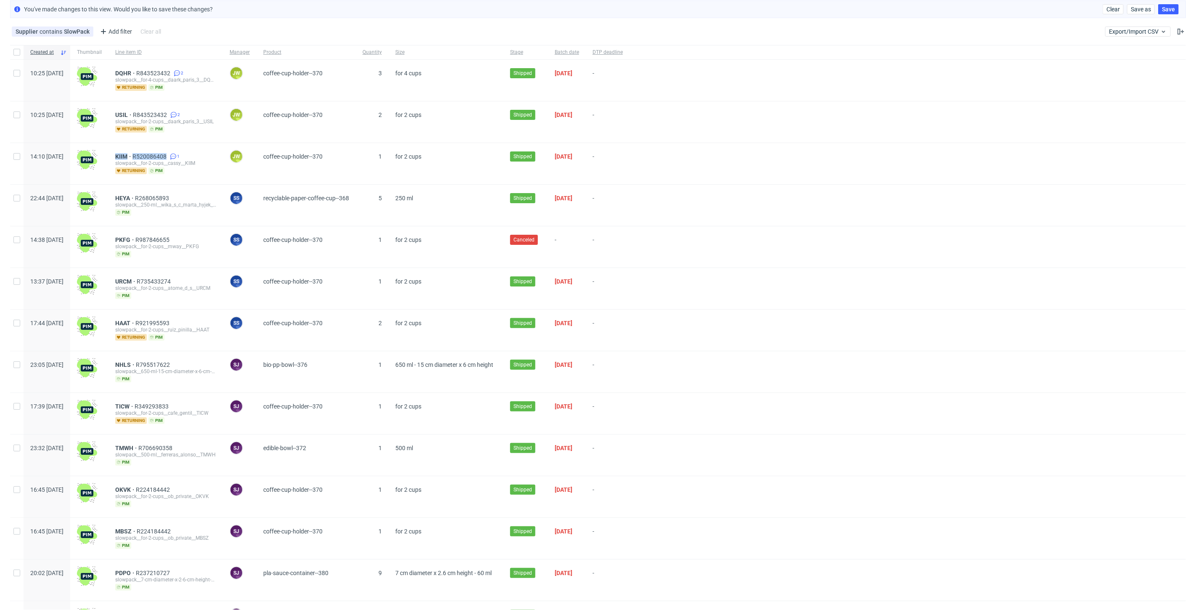
drag, startPoint x: 136, startPoint y: 152, endPoint x: 190, endPoint y: 151, distance: 53.8
click at [190, 151] on div "KIIM R520086408 1 slowpack__for-2-cups__cassy__KIIM returning pim" at bounding box center [165, 163] width 114 height 41
copy div "KIIM R520086408"
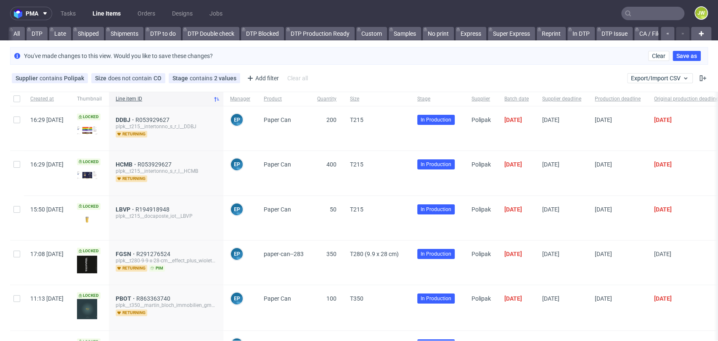
scroll to position [0, 2596]
